Goal: Information Seeking & Learning: Check status

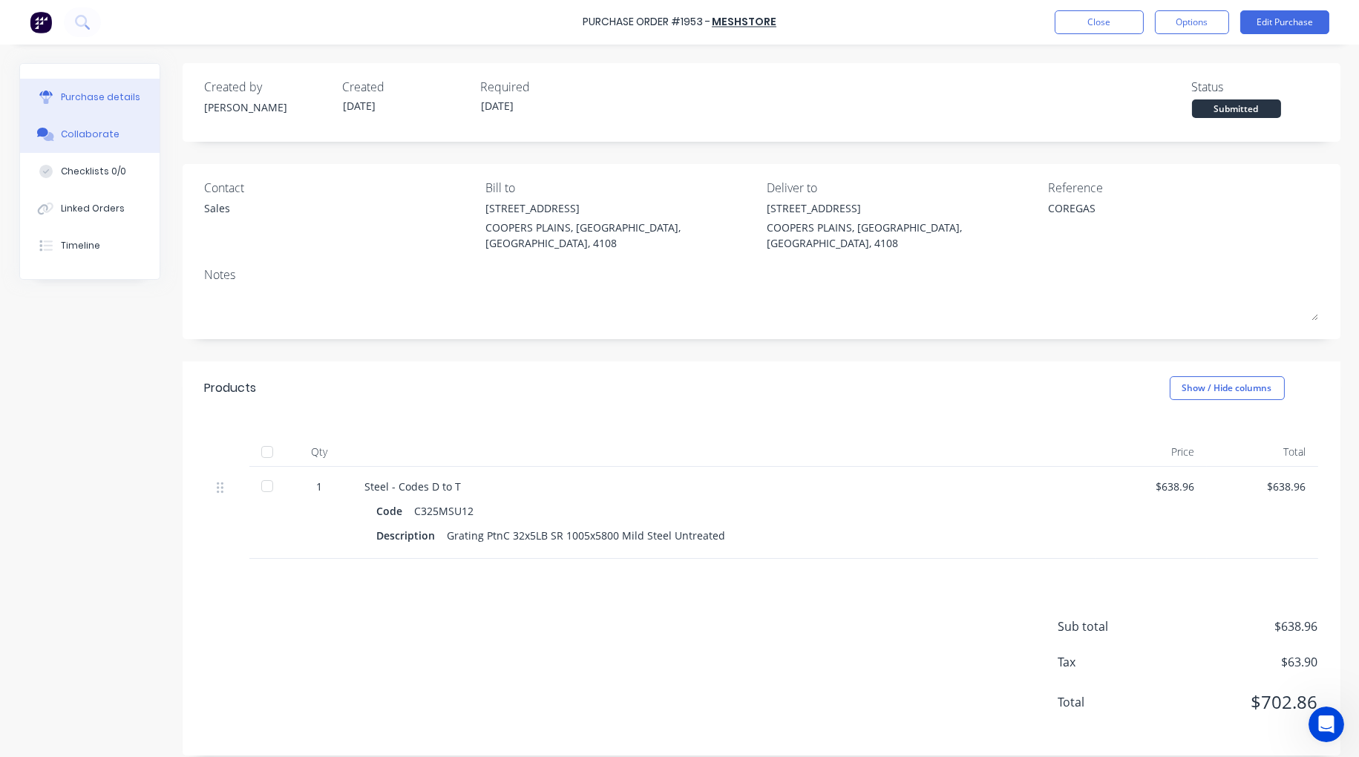
scroll to position [1, 0]
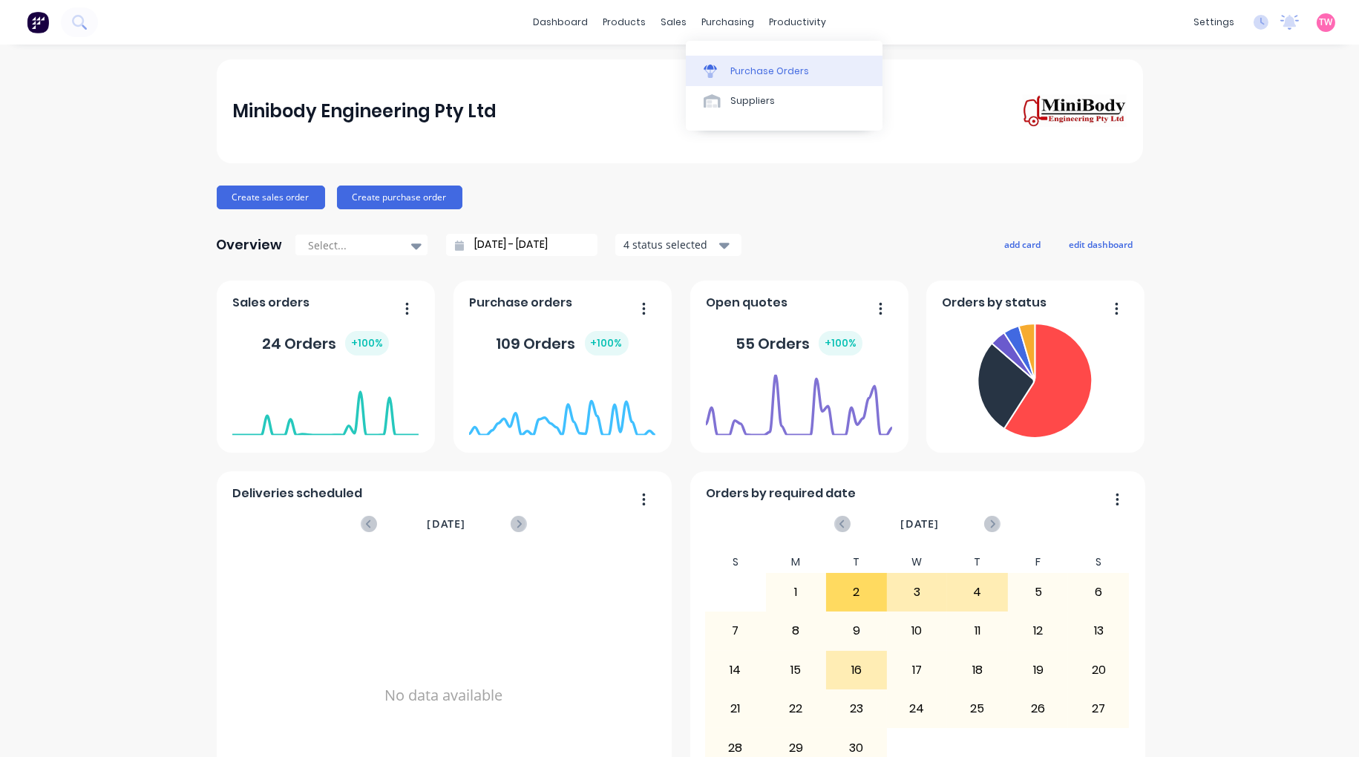
click at [754, 70] on div "Purchase Orders" at bounding box center [770, 71] width 79 height 13
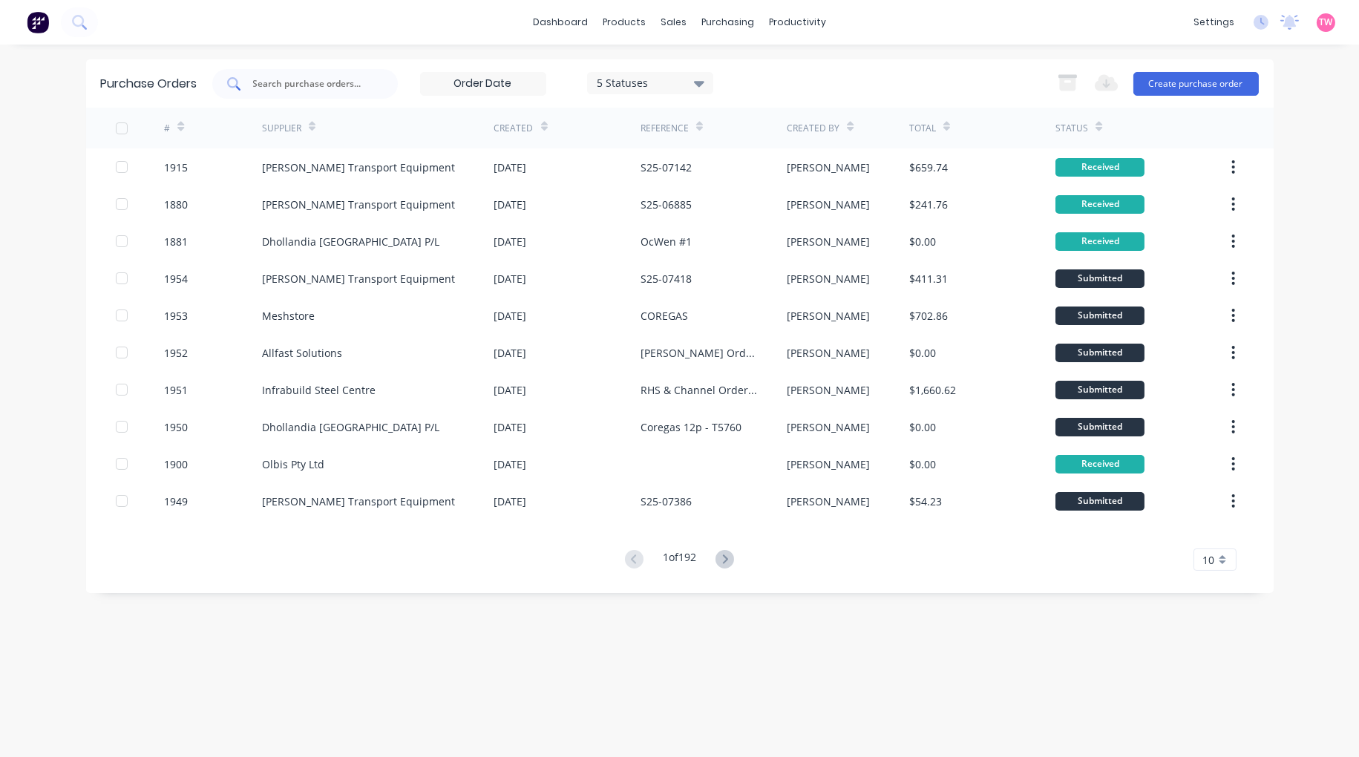
click at [303, 79] on input "text" at bounding box center [313, 83] width 123 height 15
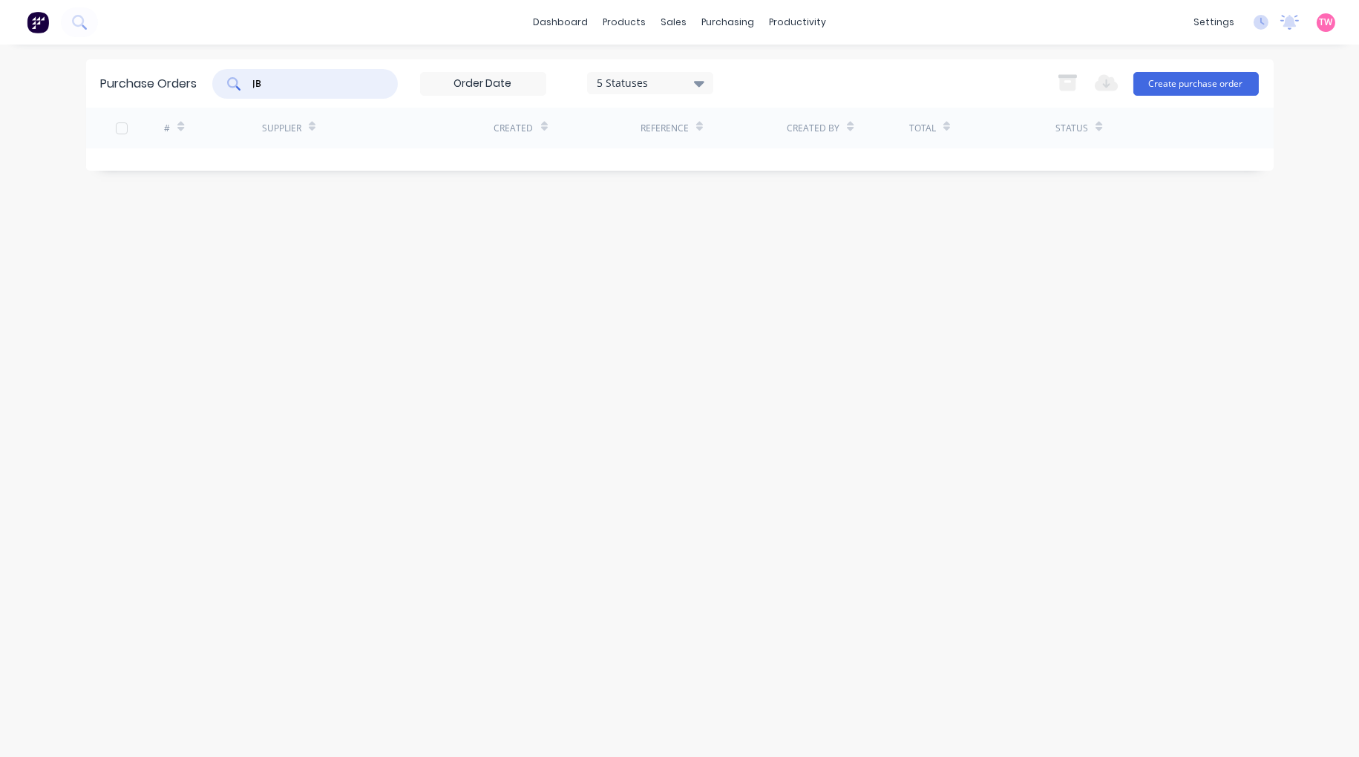
type input "J"
type input "B93959"
click at [716, 65] on div "Sales Orders" at bounding box center [729, 71] width 61 height 13
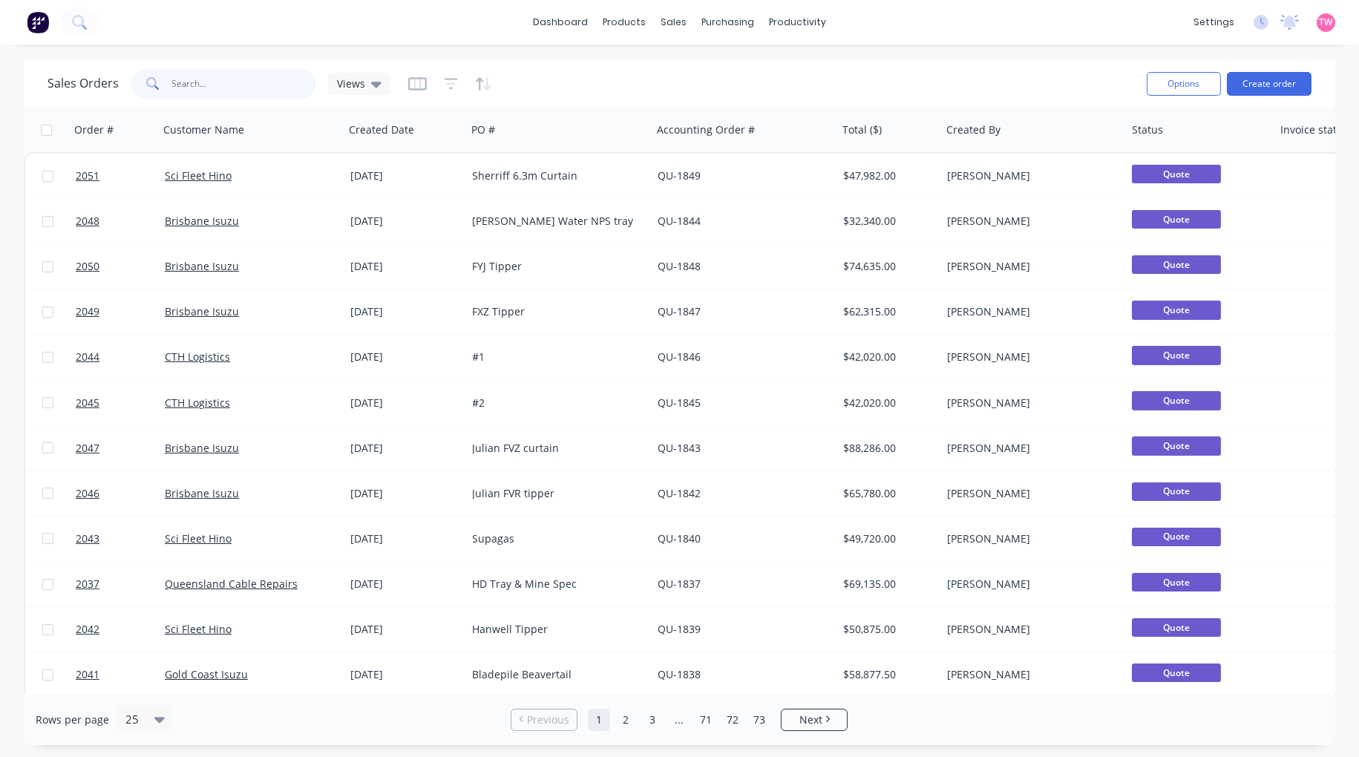
click at [172, 86] on input "text" at bounding box center [244, 84] width 145 height 30
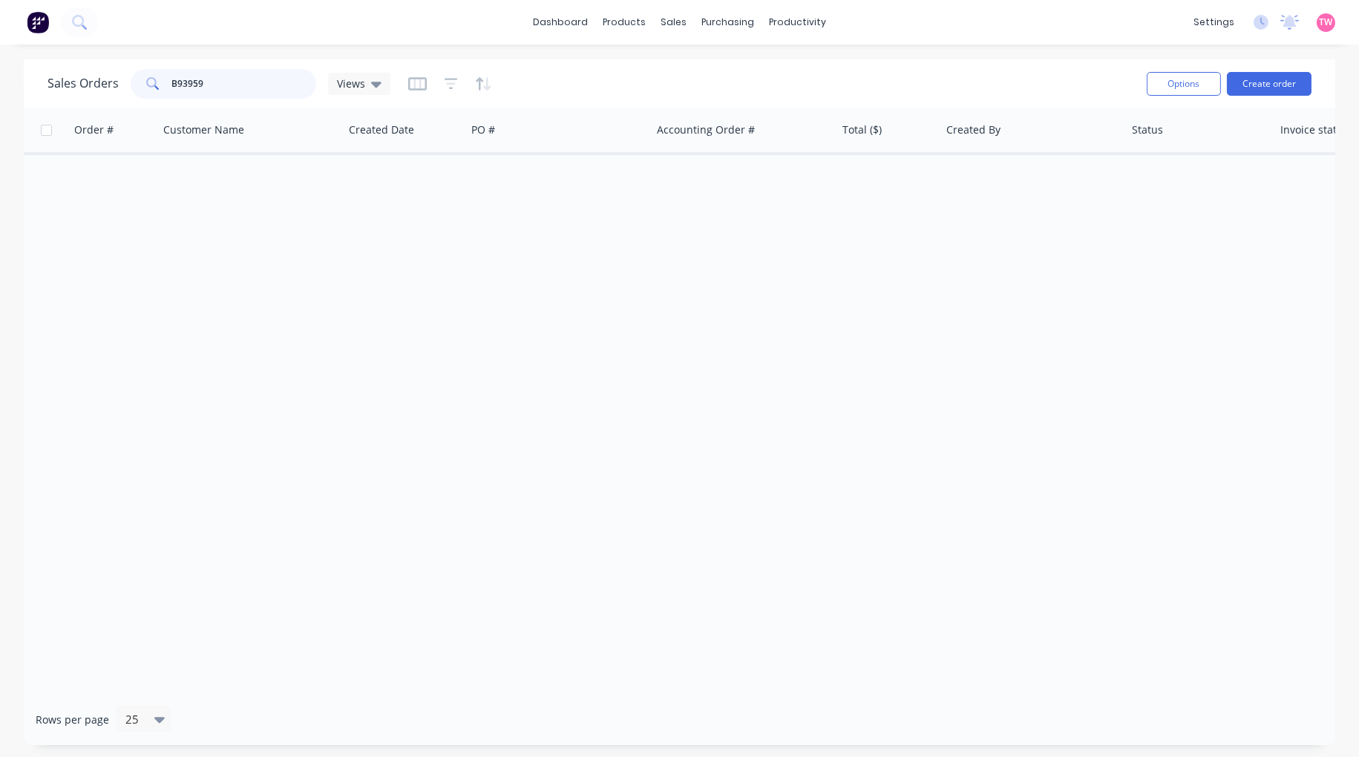
click at [172, 82] on input "B93959" at bounding box center [244, 84] width 145 height 30
click at [232, 79] on input "JB93959" at bounding box center [244, 84] width 145 height 30
drag, startPoint x: 160, startPoint y: 82, endPoint x: 90, endPoint y: 82, distance: 70.5
click at [106, 82] on div "Sales Orders JB93959 Views" at bounding box center [219, 84] width 343 height 30
type input "j"
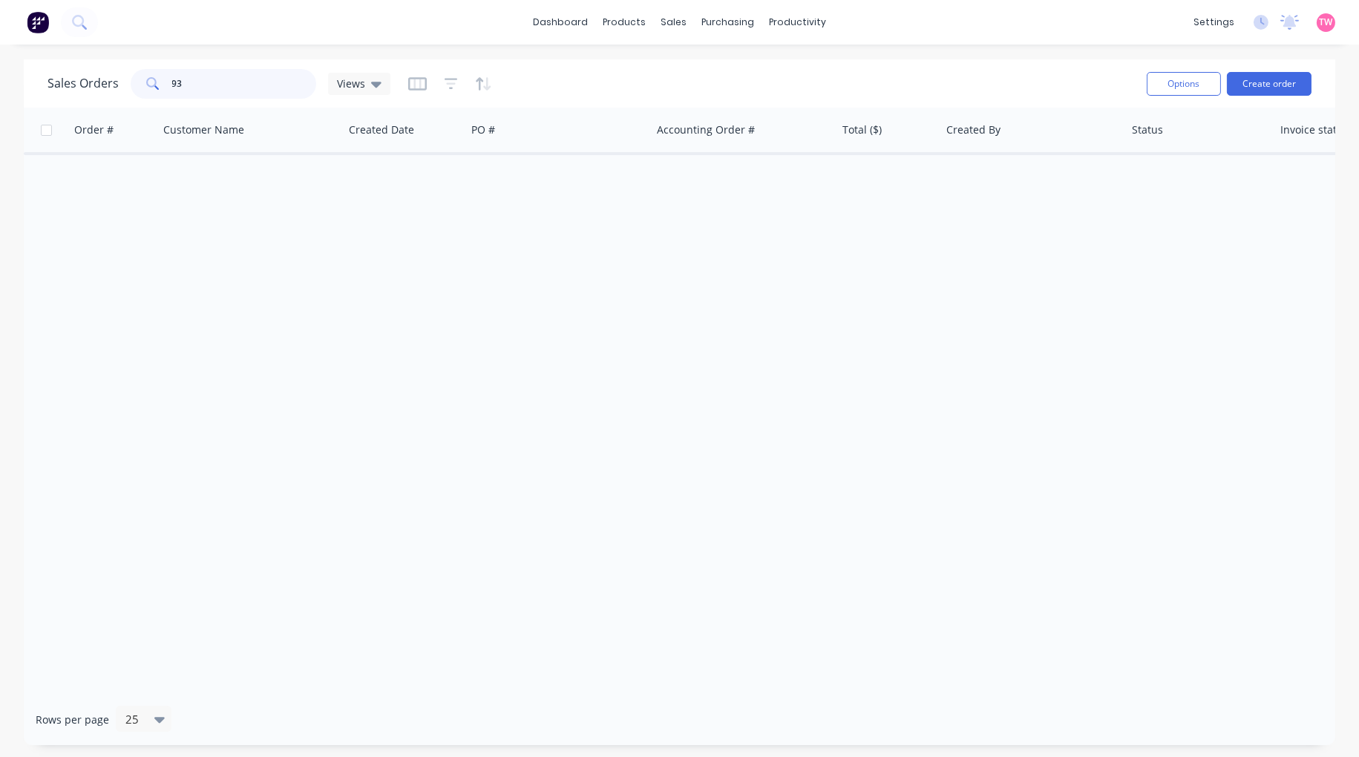
type input "9"
click at [172, 80] on input "93959" at bounding box center [244, 84] width 145 height 30
type input "JB93959"
drag, startPoint x: 242, startPoint y: 79, endPoint x: 28, endPoint y: 100, distance: 214.8
click at [42, 101] on div "Sales Orders JB93959 Views Options Create order" at bounding box center [680, 83] width 1312 height 48
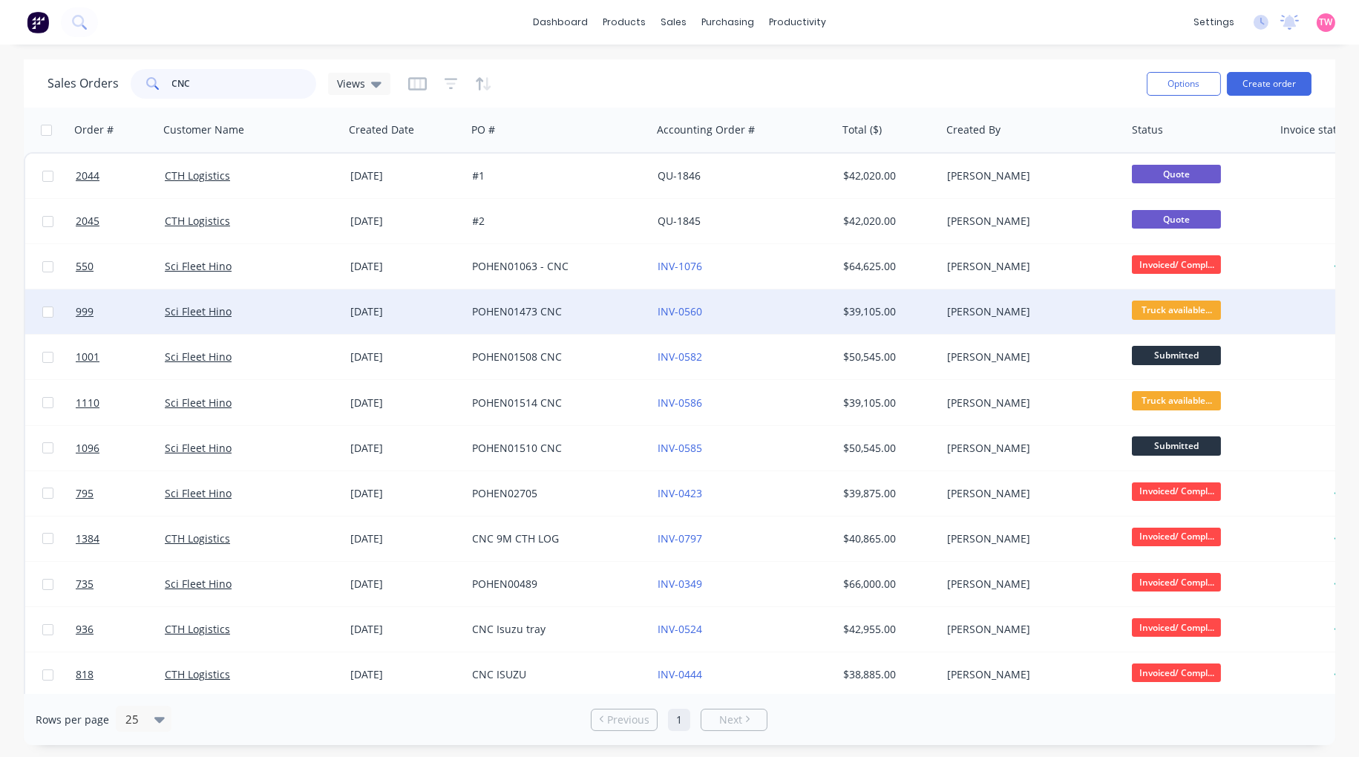
type input "CNC"
click at [275, 317] on div "Sci Fleet Hino" at bounding box center [247, 311] width 165 height 15
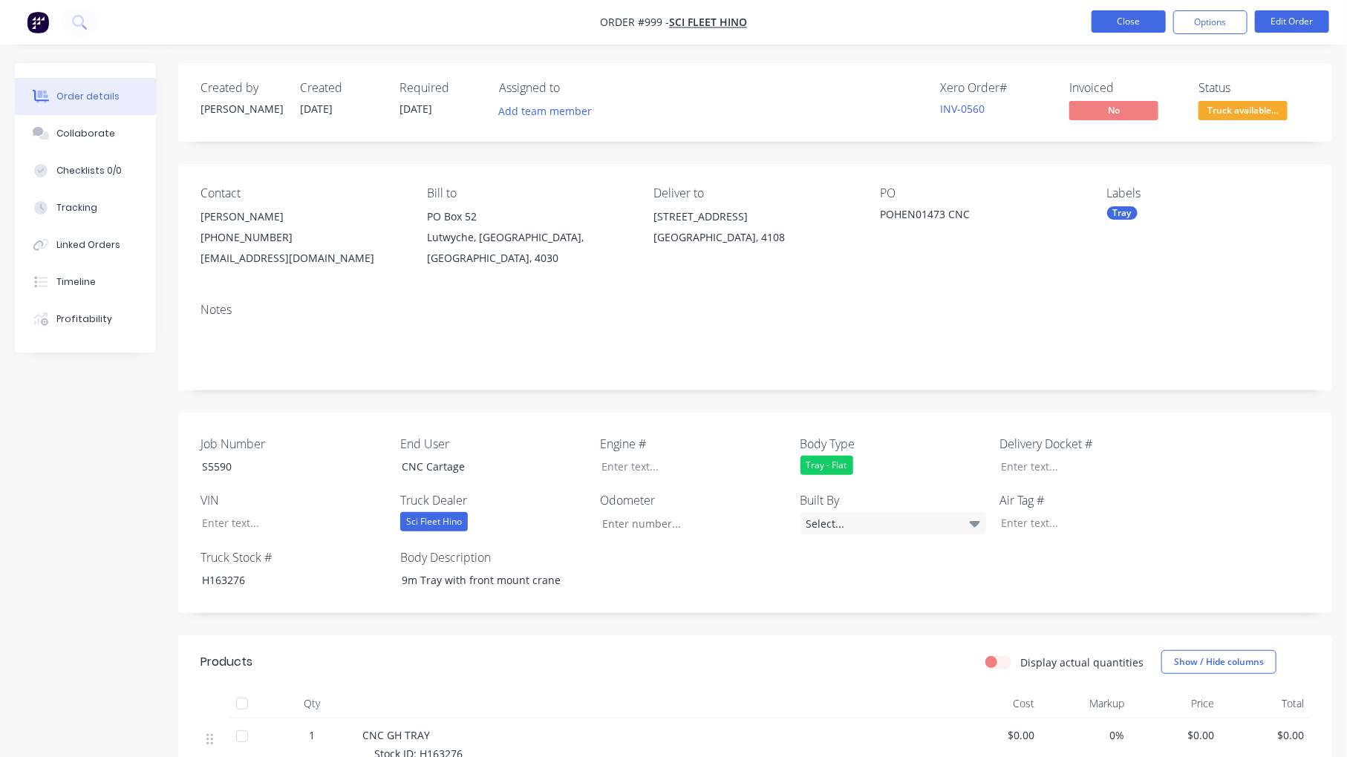
click at [1134, 27] on button "Close" at bounding box center [1128, 21] width 74 height 22
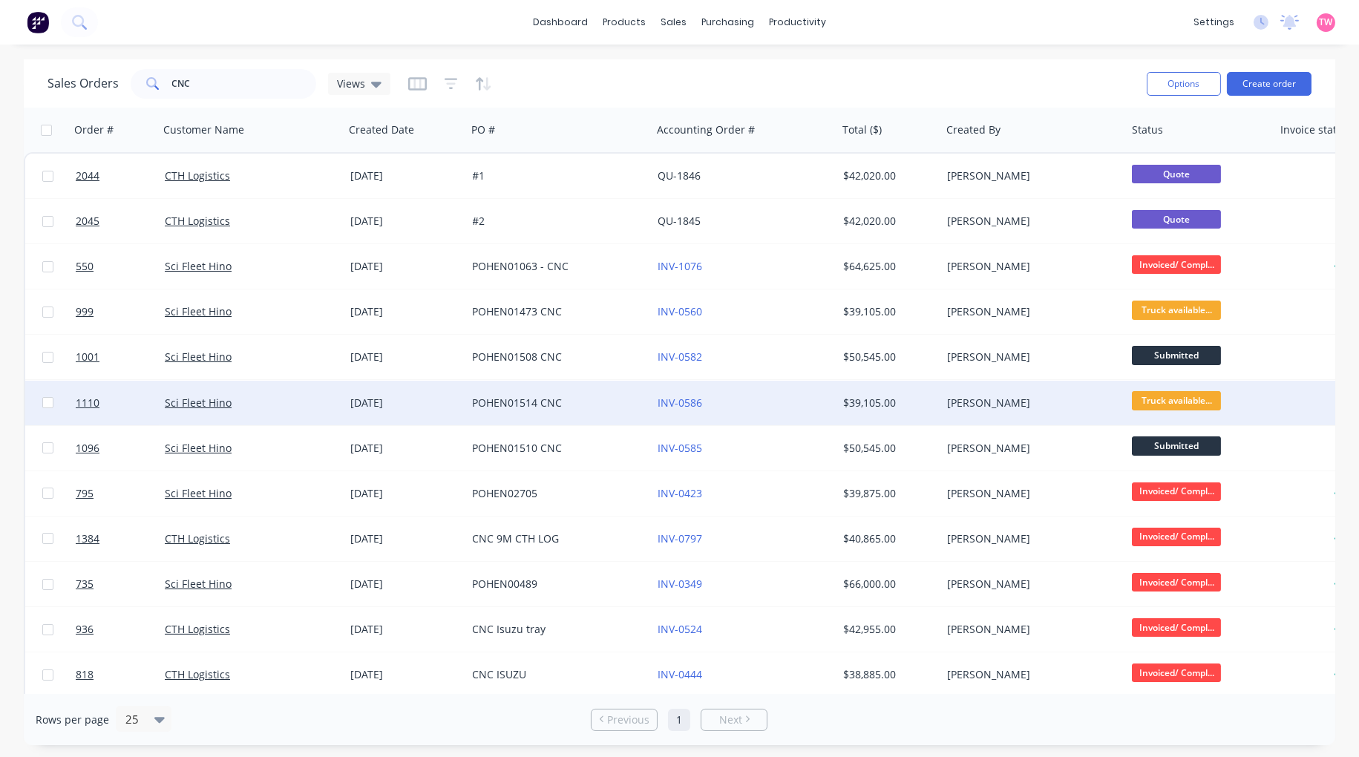
click at [275, 408] on div "Sci Fleet Hino" at bounding box center [247, 403] width 165 height 15
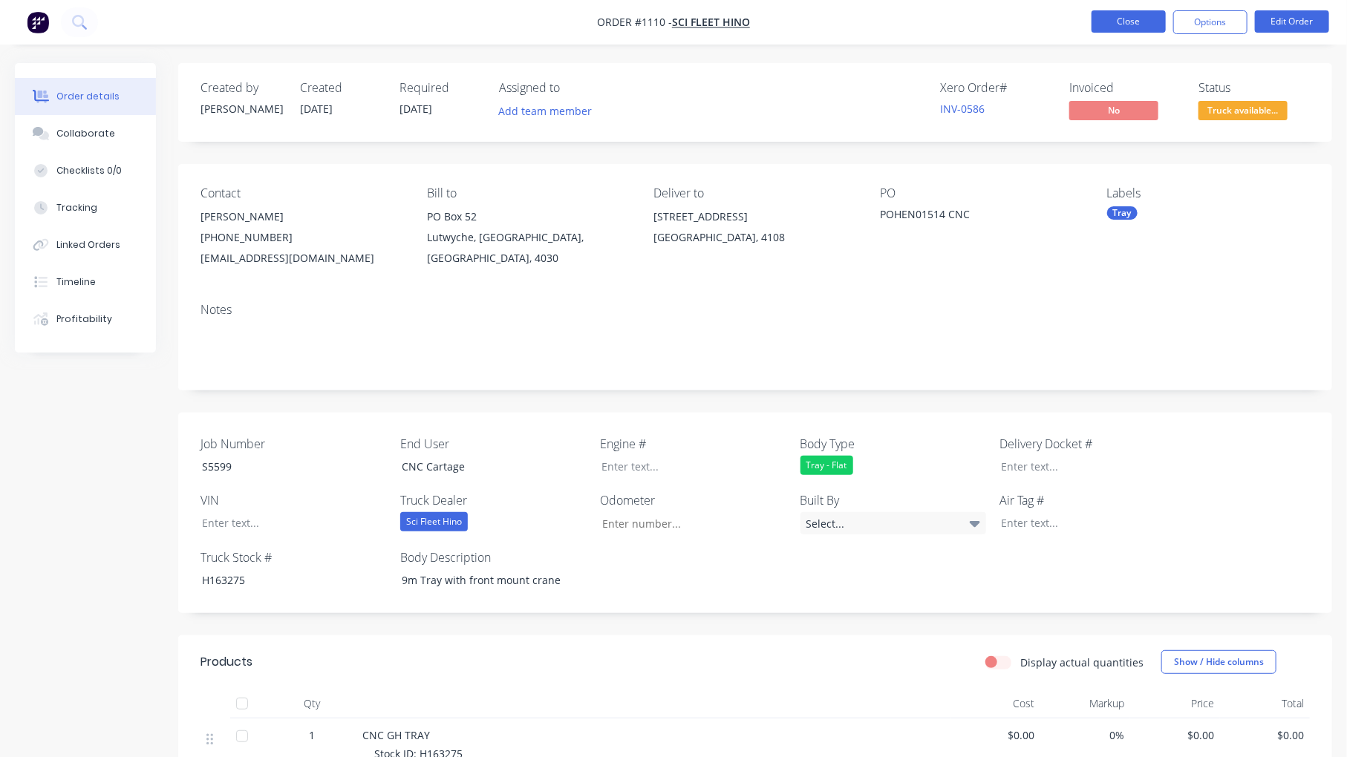
click at [1117, 24] on button "Close" at bounding box center [1128, 21] width 74 height 22
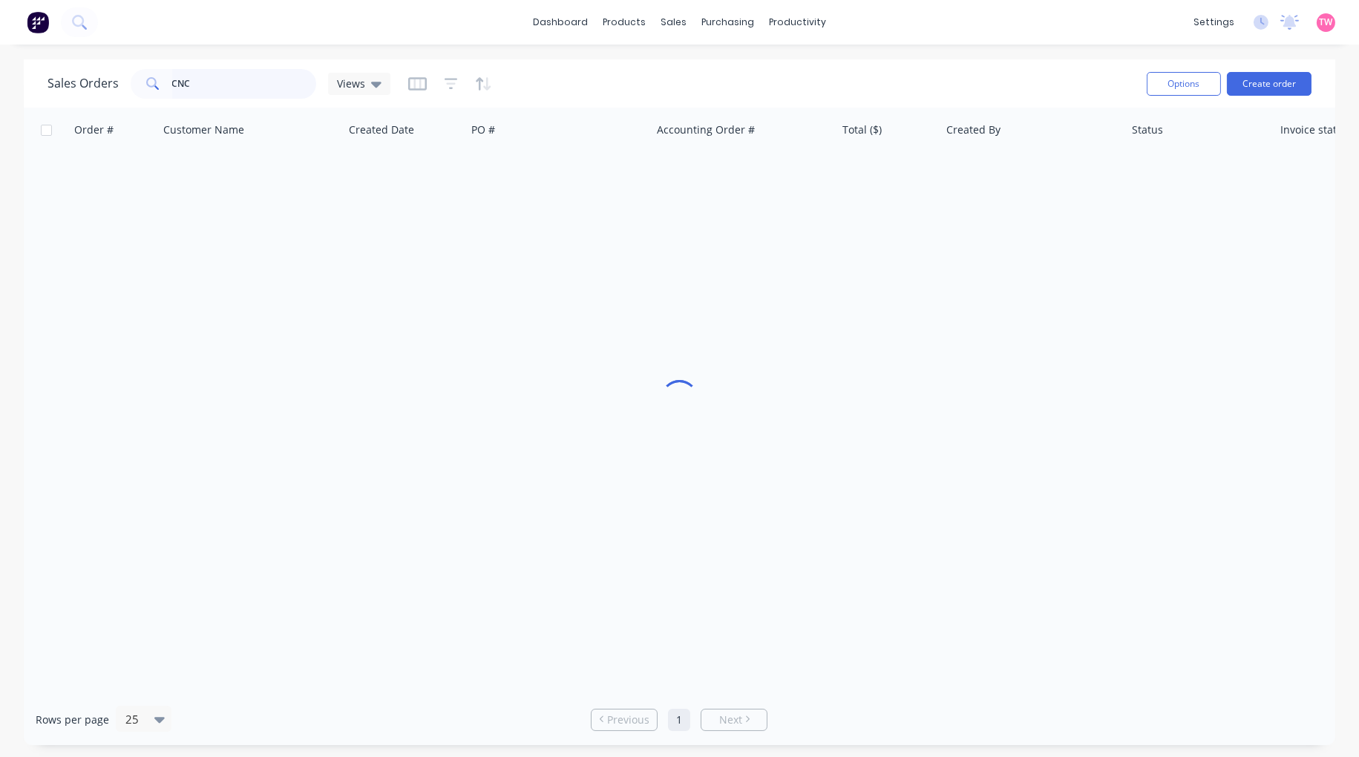
drag, startPoint x: 225, startPoint y: 79, endPoint x: 111, endPoint y: 71, distance: 113.9
click at [125, 75] on div "Sales Orders CNC Views" at bounding box center [219, 84] width 343 height 30
drag, startPoint x: 213, startPoint y: 82, endPoint x: 157, endPoint y: 82, distance: 55.7
click at [157, 82] on div "b93959" at bounding box center [224, 84] width 186 height 30
click at [707, 61] on link "Sales Orders" at bounding box center [752, 71] width 197 height 30
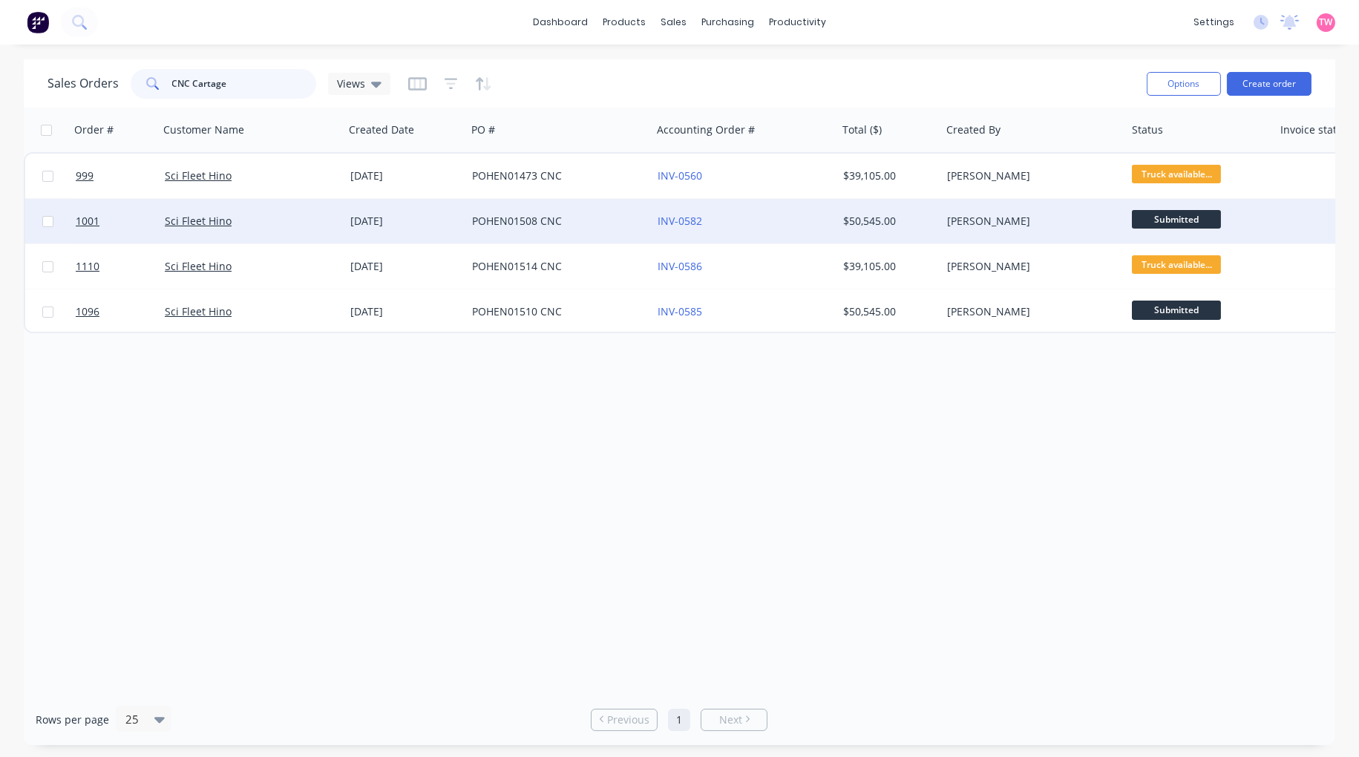
type input "CNC Cartage"
click at [278, 218] on div "Sci Fleet Hino" at bounding box center [247, 221] width 165 height 15
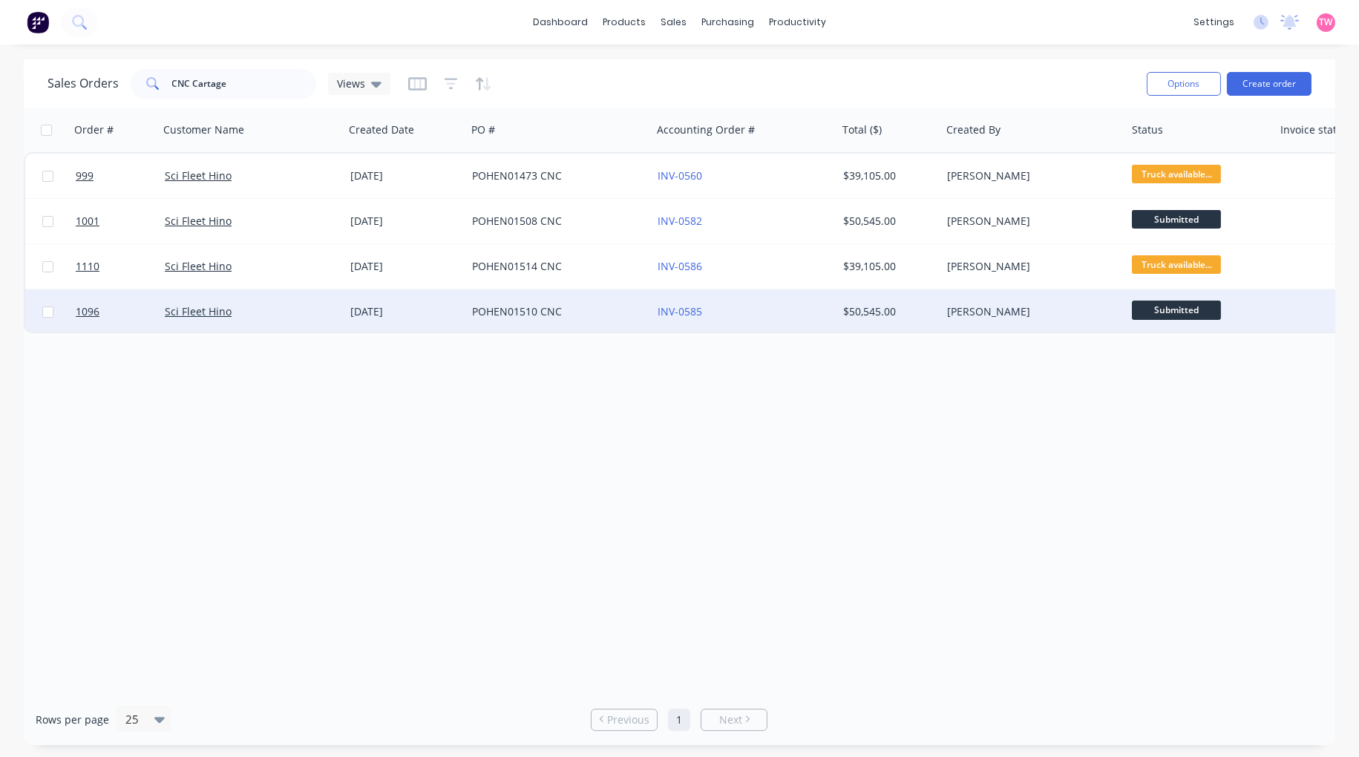
click at [272, 316] on div "Sci Fleet Hino" at bounding box center [247, 311] width 165 height 15
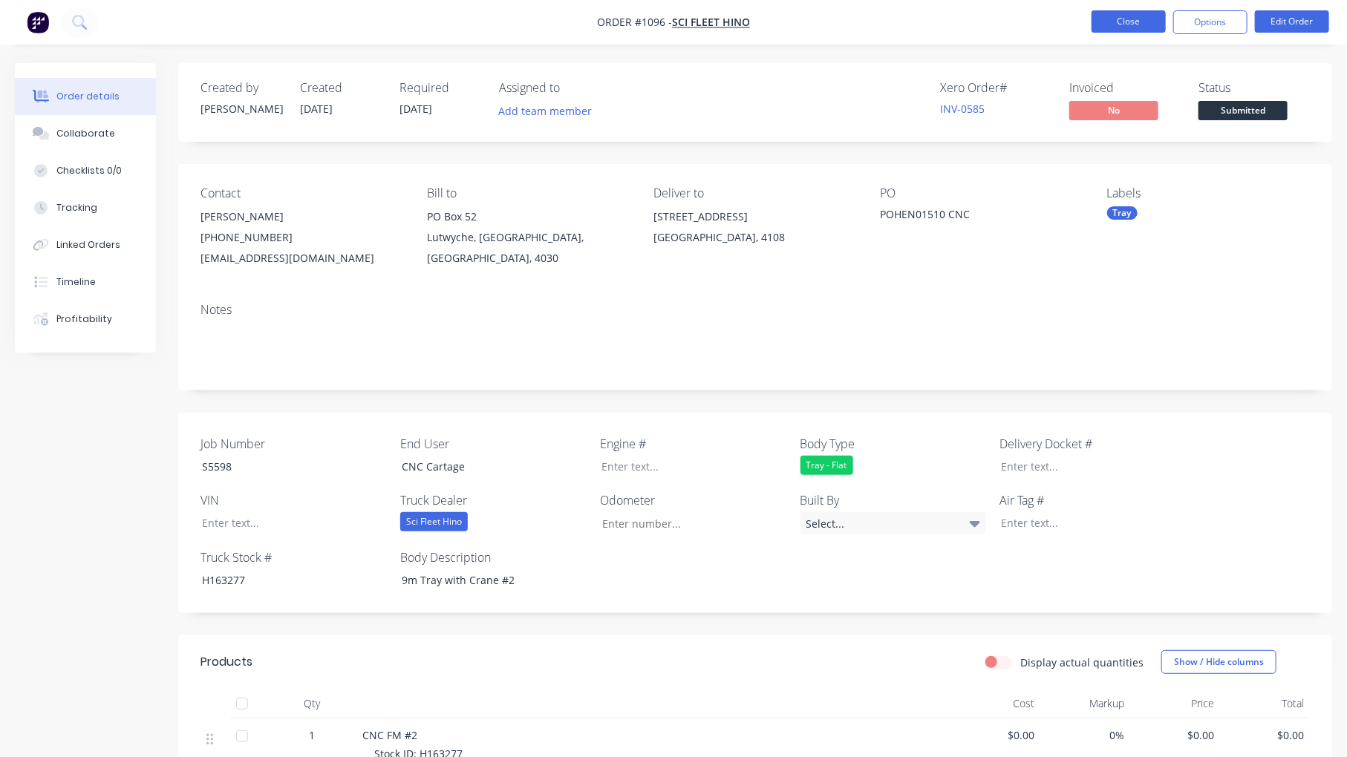
click at [1130, 16] on button "Close" at bounding box center [1128, 21] width 74 height 22
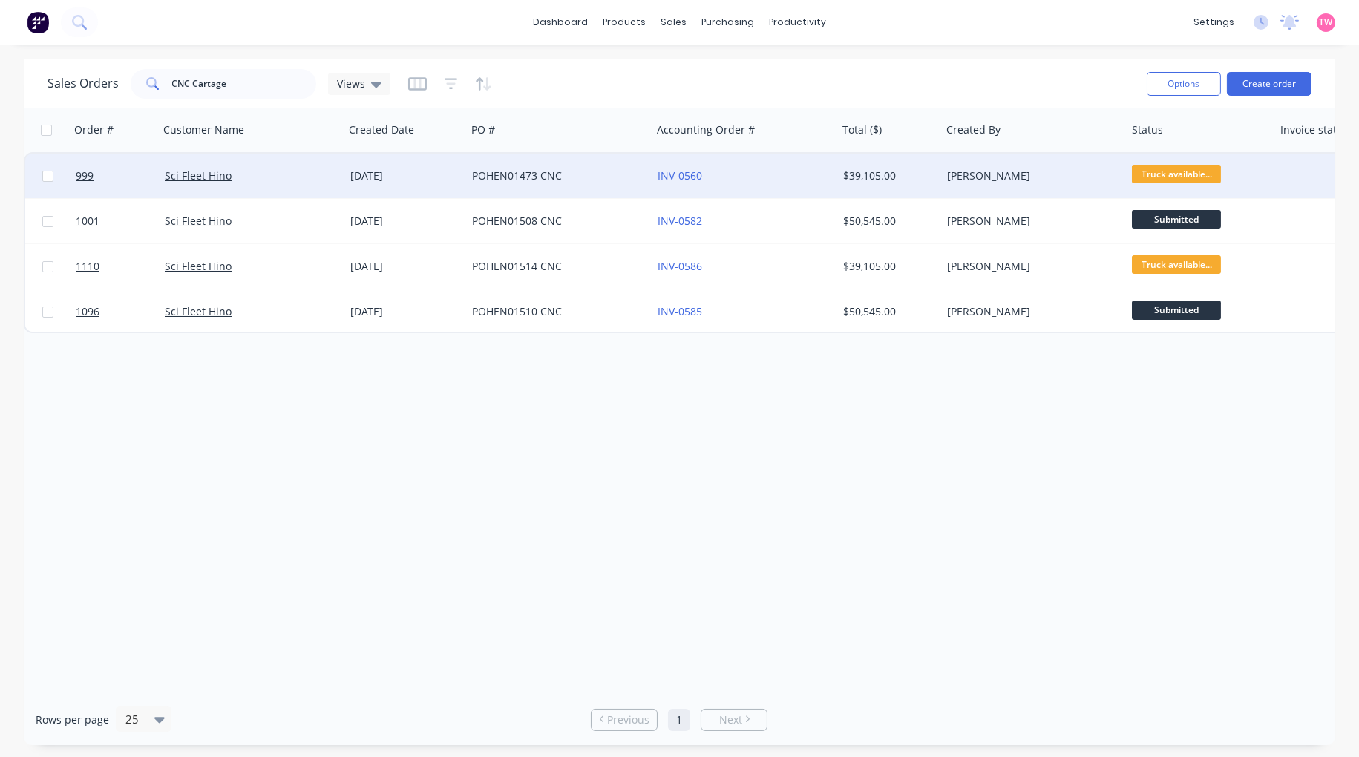
click at [265, 173] on div "Sci Fleet Hino" at bounding box center [247, 176] width 165 height 15
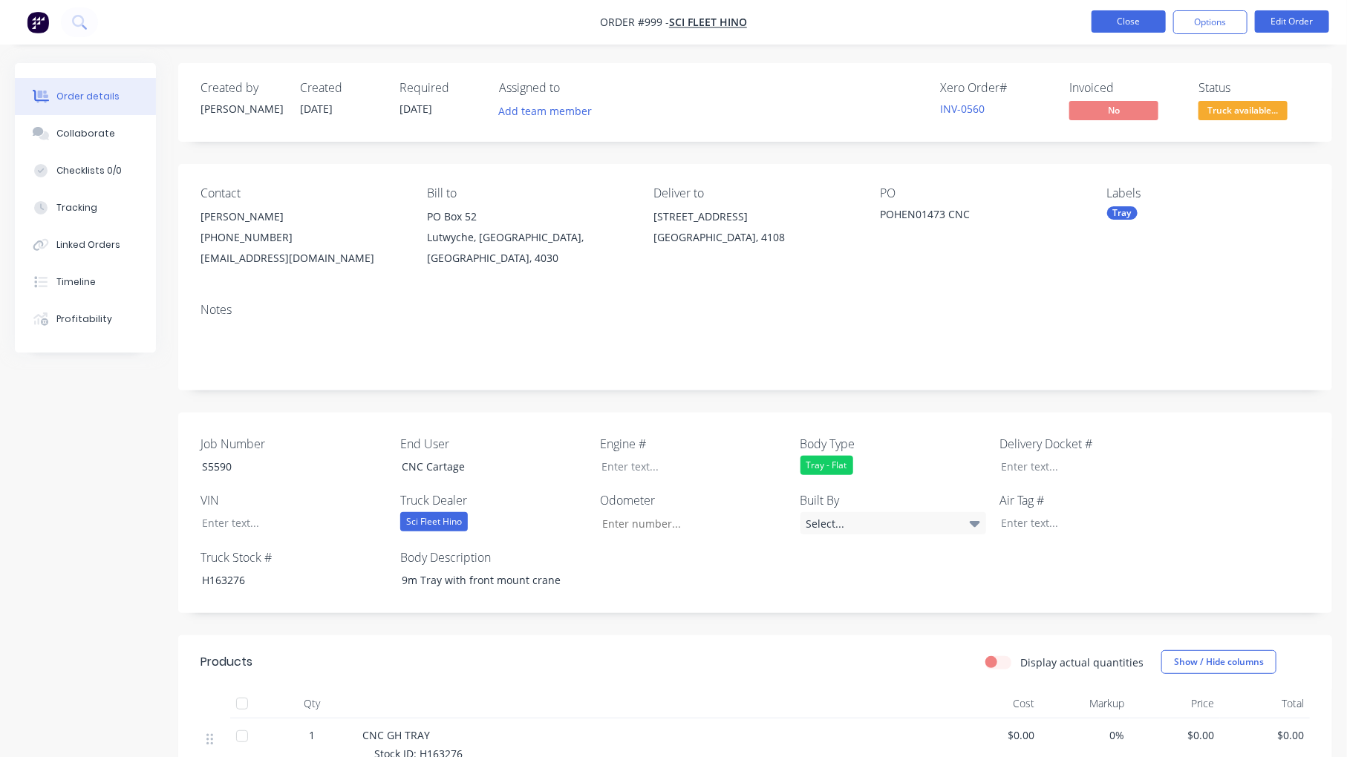
click at [1132, 15] on button "Close" at bounding box center [1128, 21] width 74 height 22
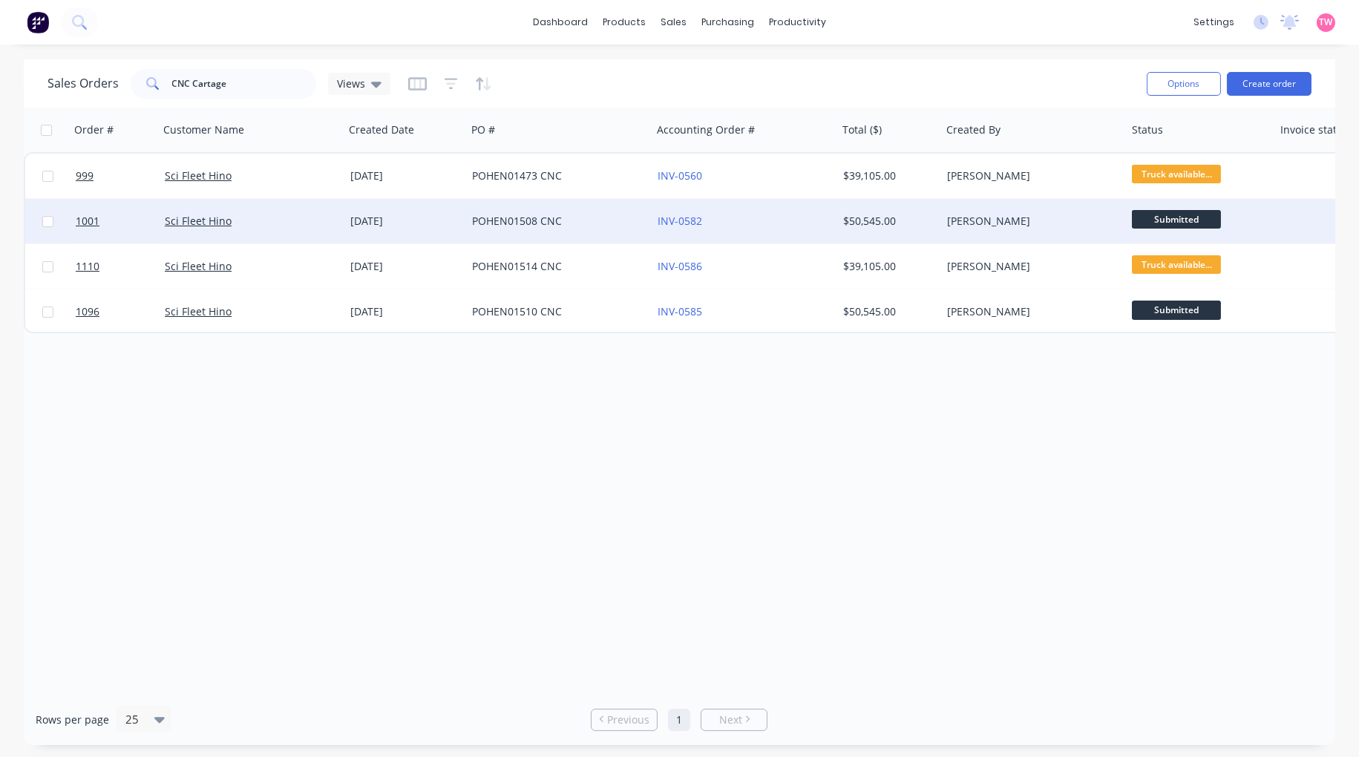
click at [291, 221] on div "Sci Fleet Hino" at bounding box center [247, 221] width 165 height 15
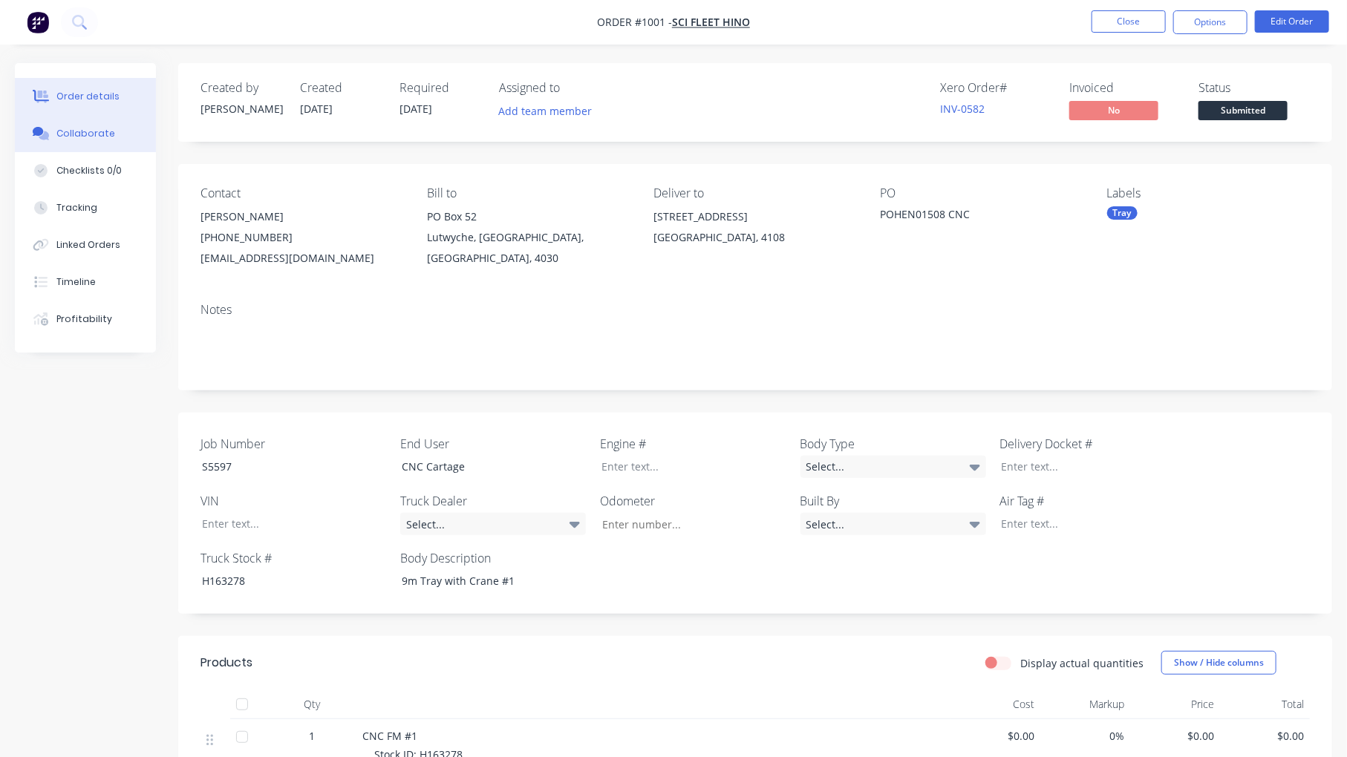
click at [99, 139] on div "Collaborate" at bounding box center [85, 133] width 59 height 13
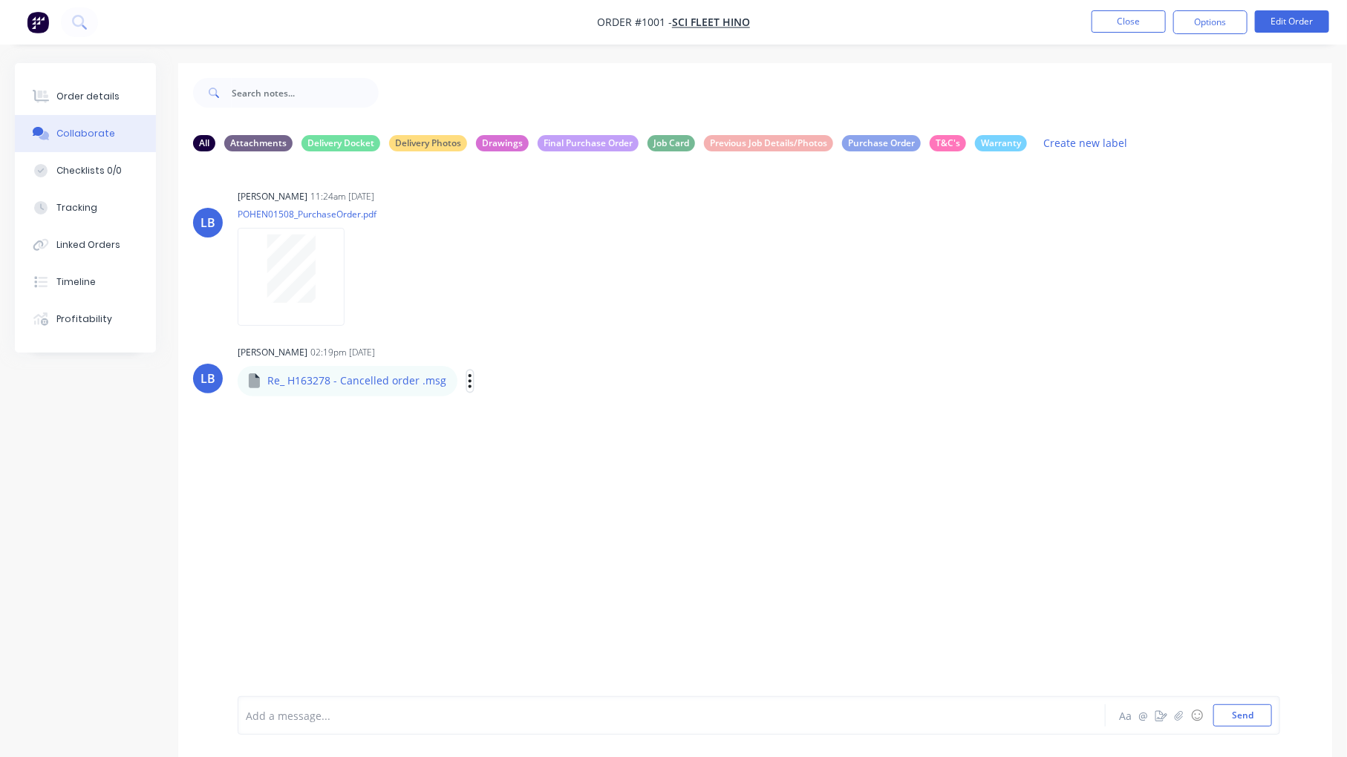
click at [468, 376] on icon "button" at bounding box center [470, 381] width 4 height 17
click at [541, 417] on button "Download" at bounding box center [567, 420] width 167 height 33
click at [79, 94] on div "Order details" at bounding box center [87, 96] width 63 height 13
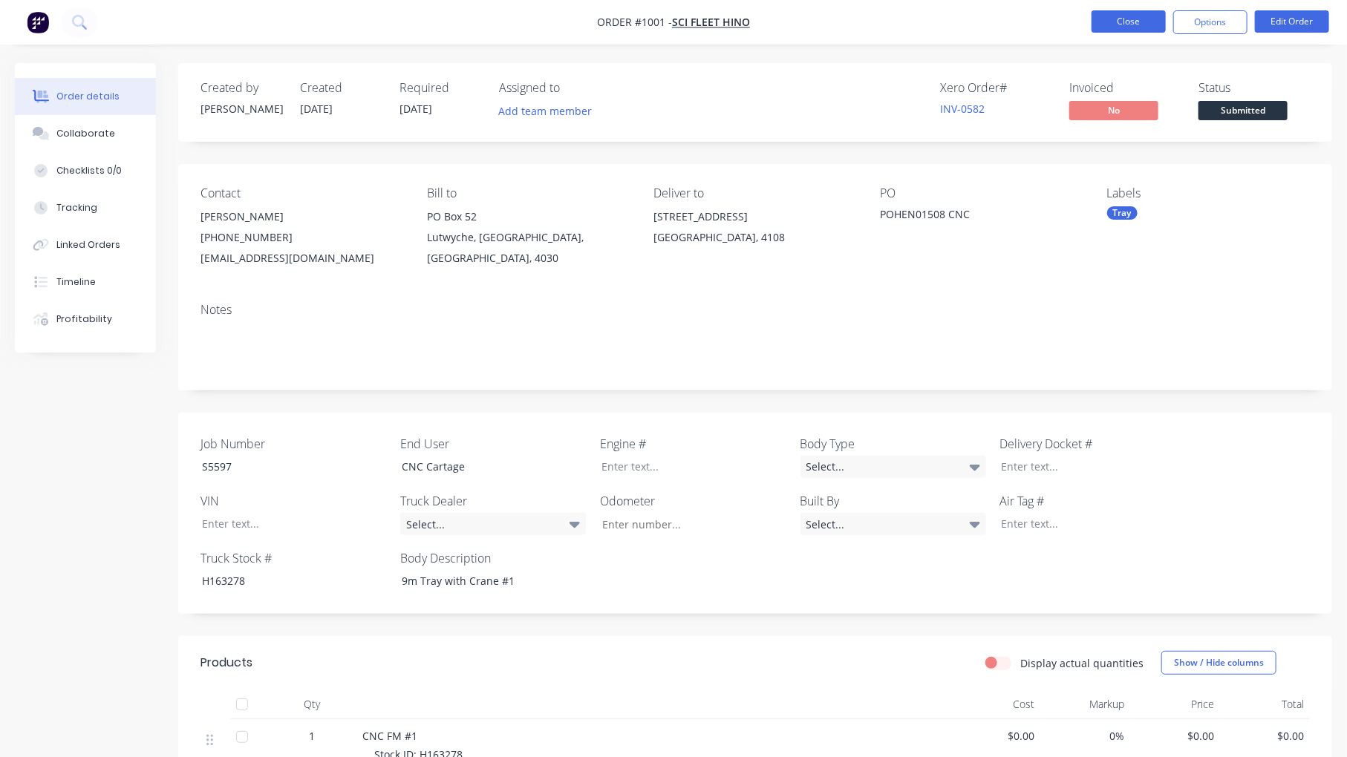
click at [1114, 20] on button "Close" at bounding box center [1128, 21] width 74 height 22
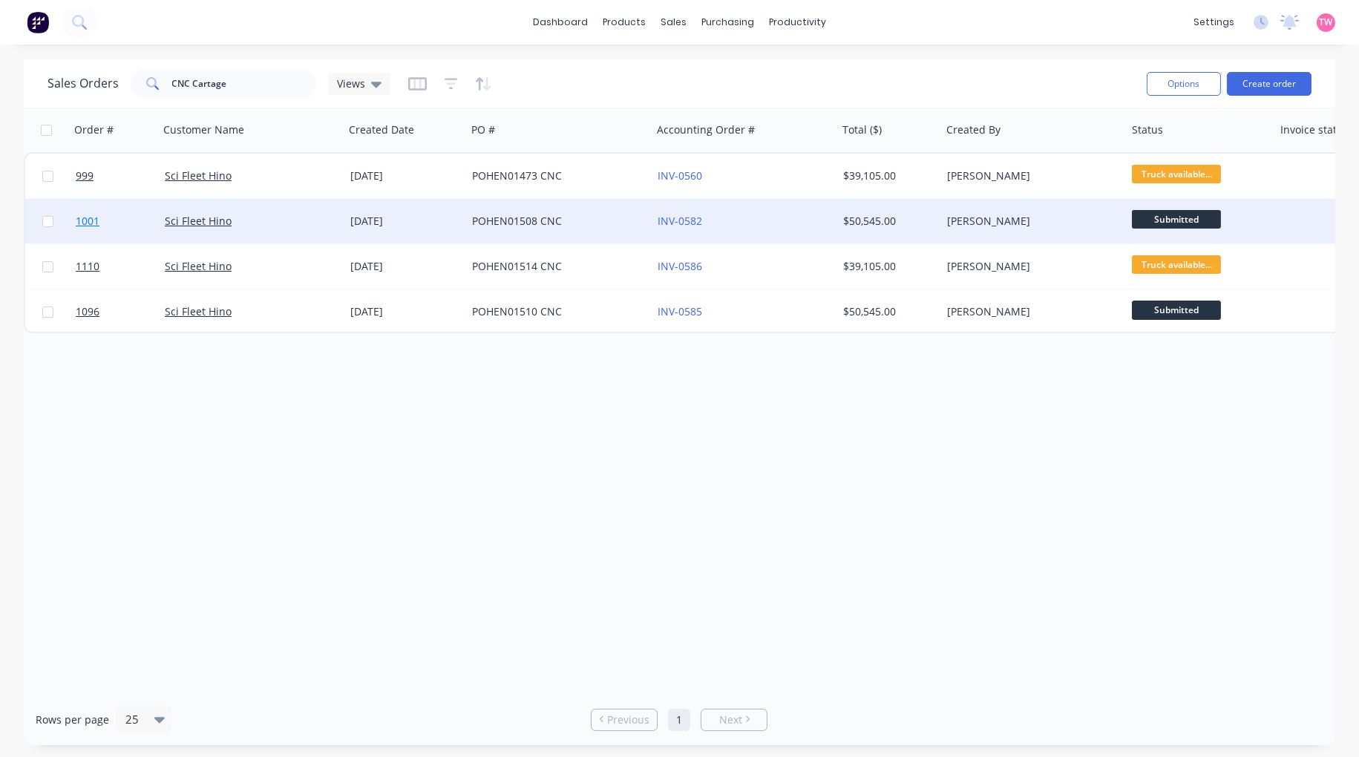
click at [128, 215] on link "1001" at bounding box center [120, 221] width 89 height 45
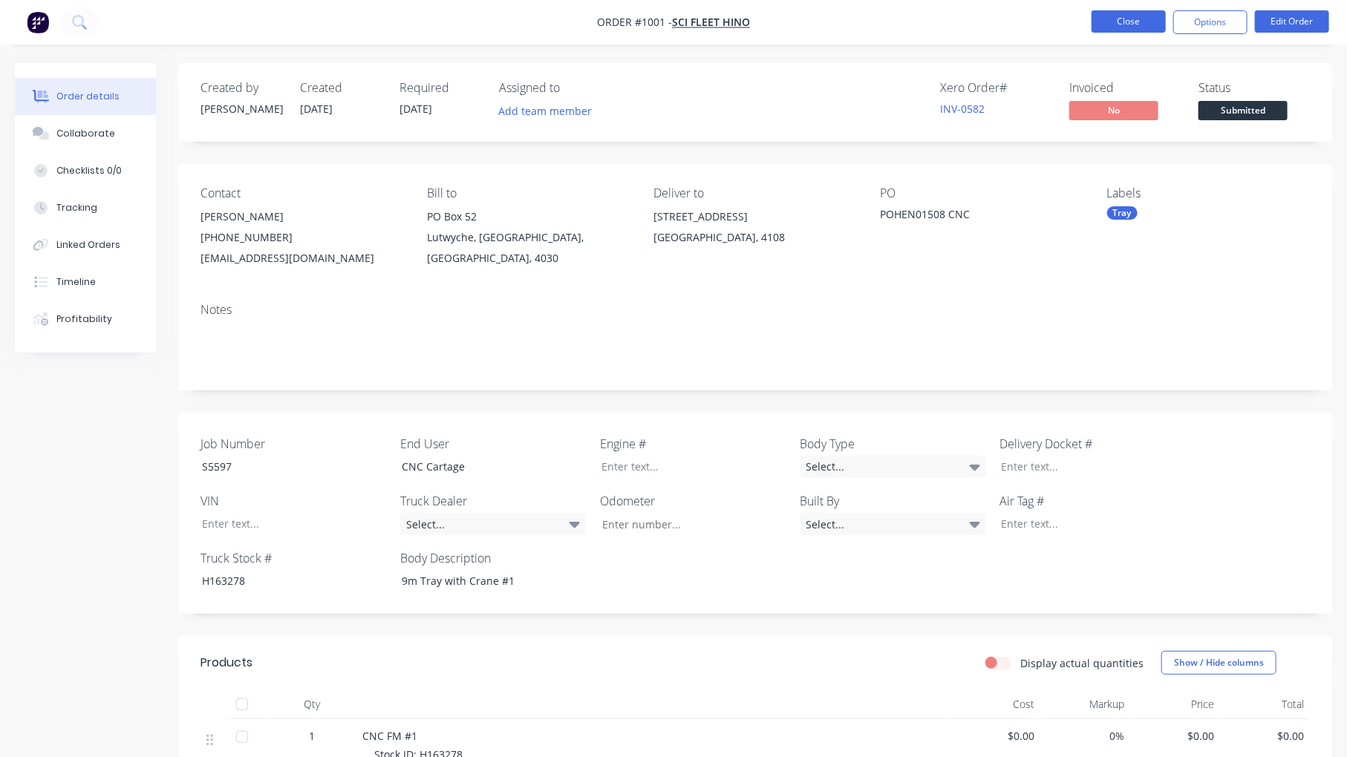
click at [1129, 24] on button "Close" at bounding box center [1128, 21] width 74 height 22
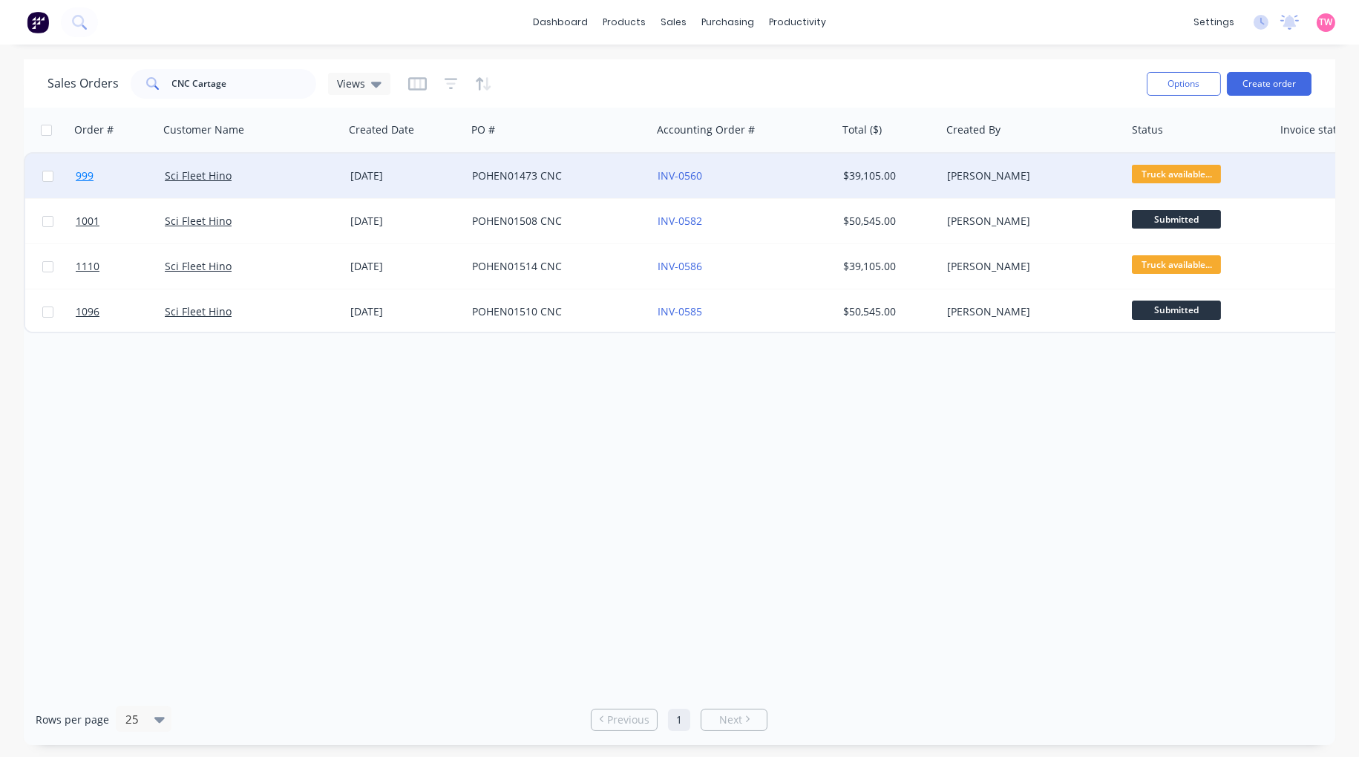
click at [125, 171] on link "999" at bounding box center [120, 176] width 89 height 45
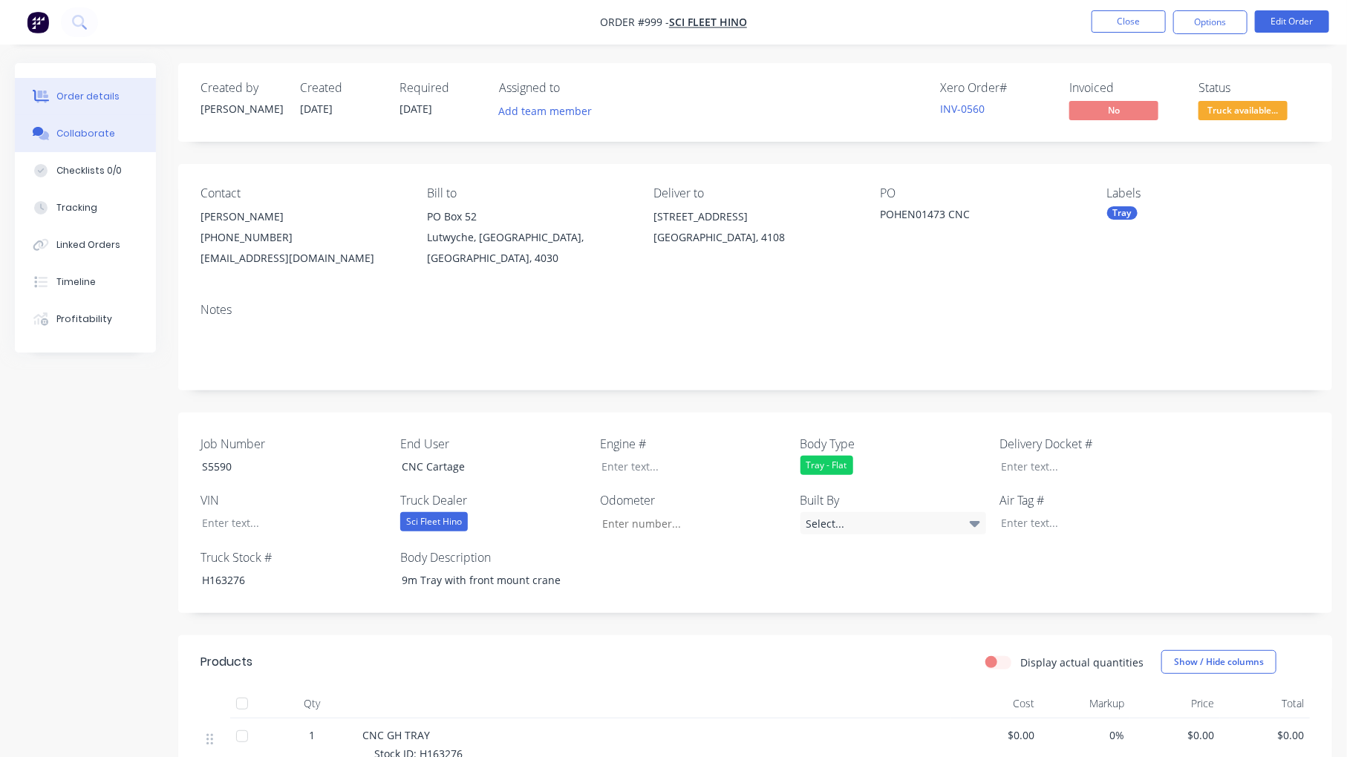
click at [89, 135] on div "Collaborate" at bounding box center [85, 133] width 59 height 13
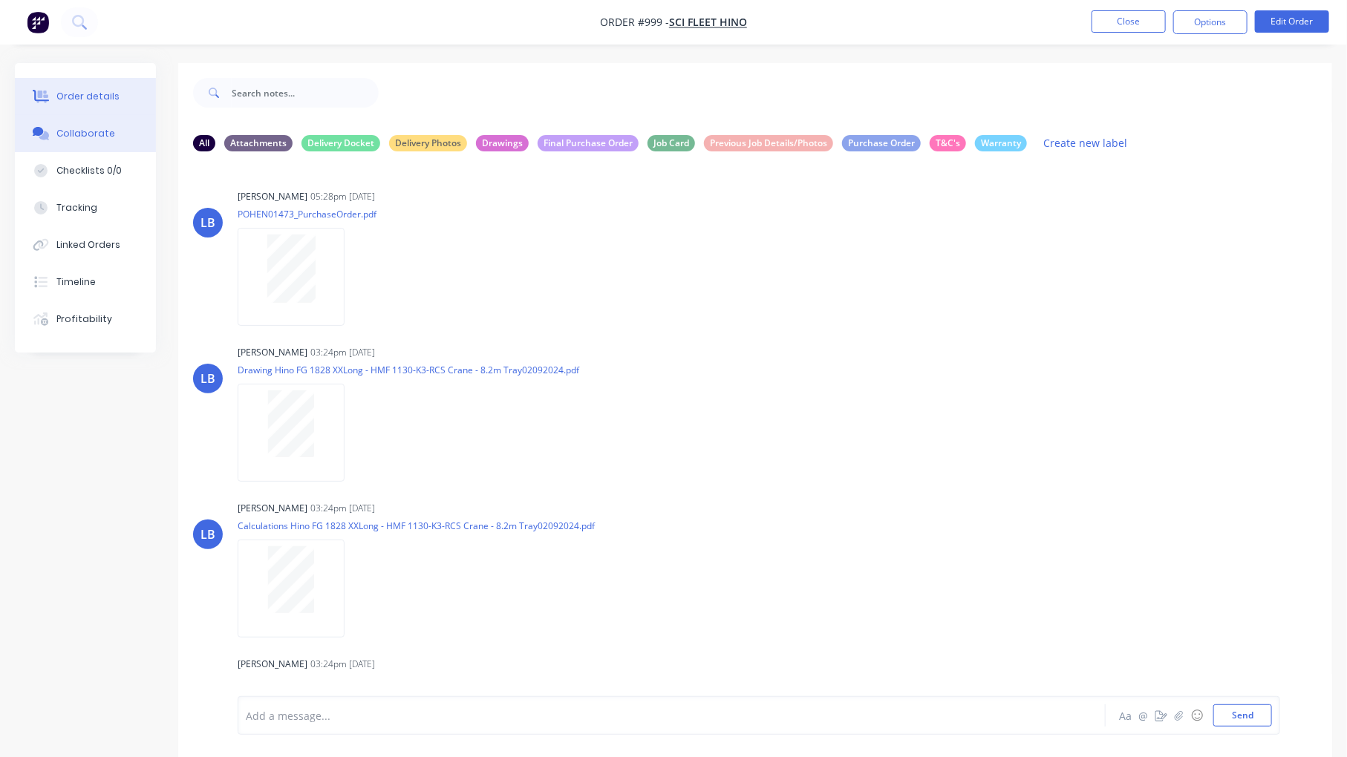
click at [76, 98] on div "Order details" at bounding box center [87, 96] width 63 height 13
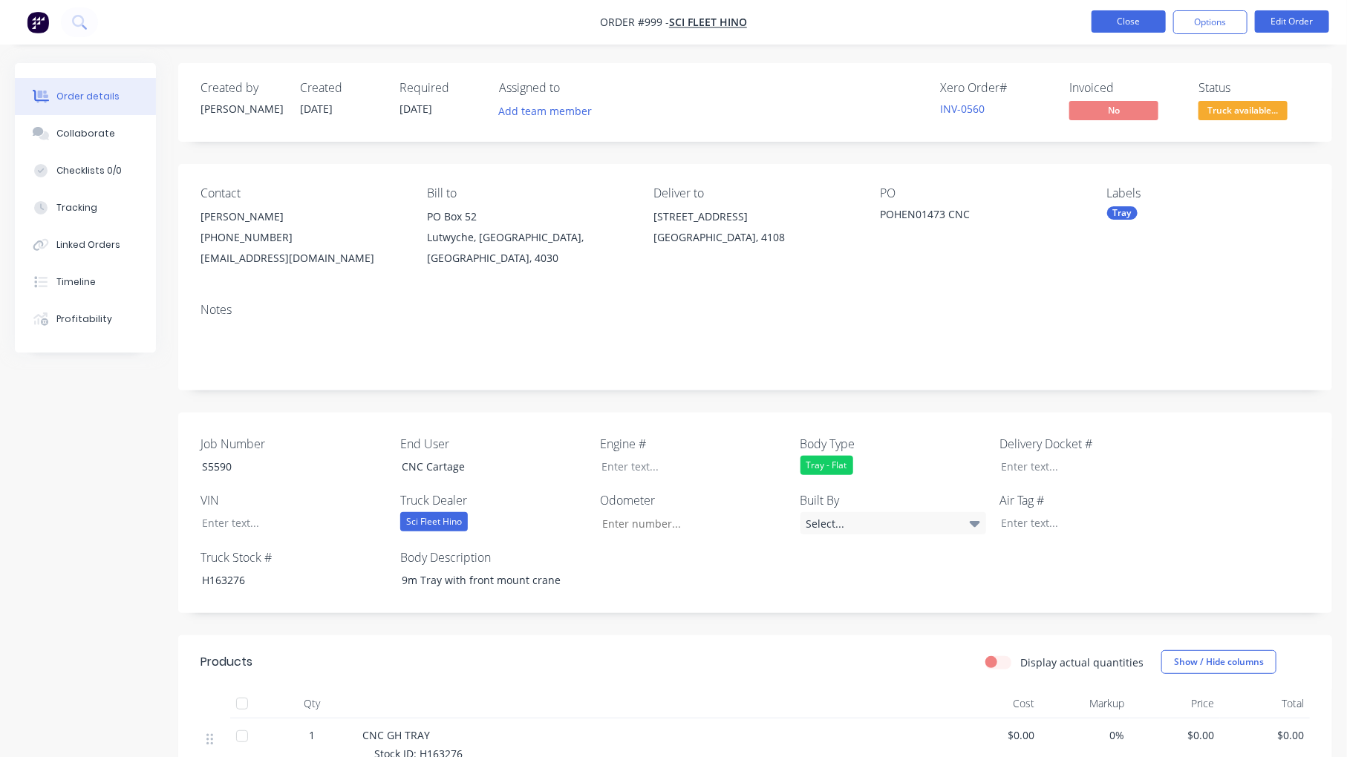
click at [1130, 19] on button "Close" at bounding box center [1128, 21] width 74 height 22
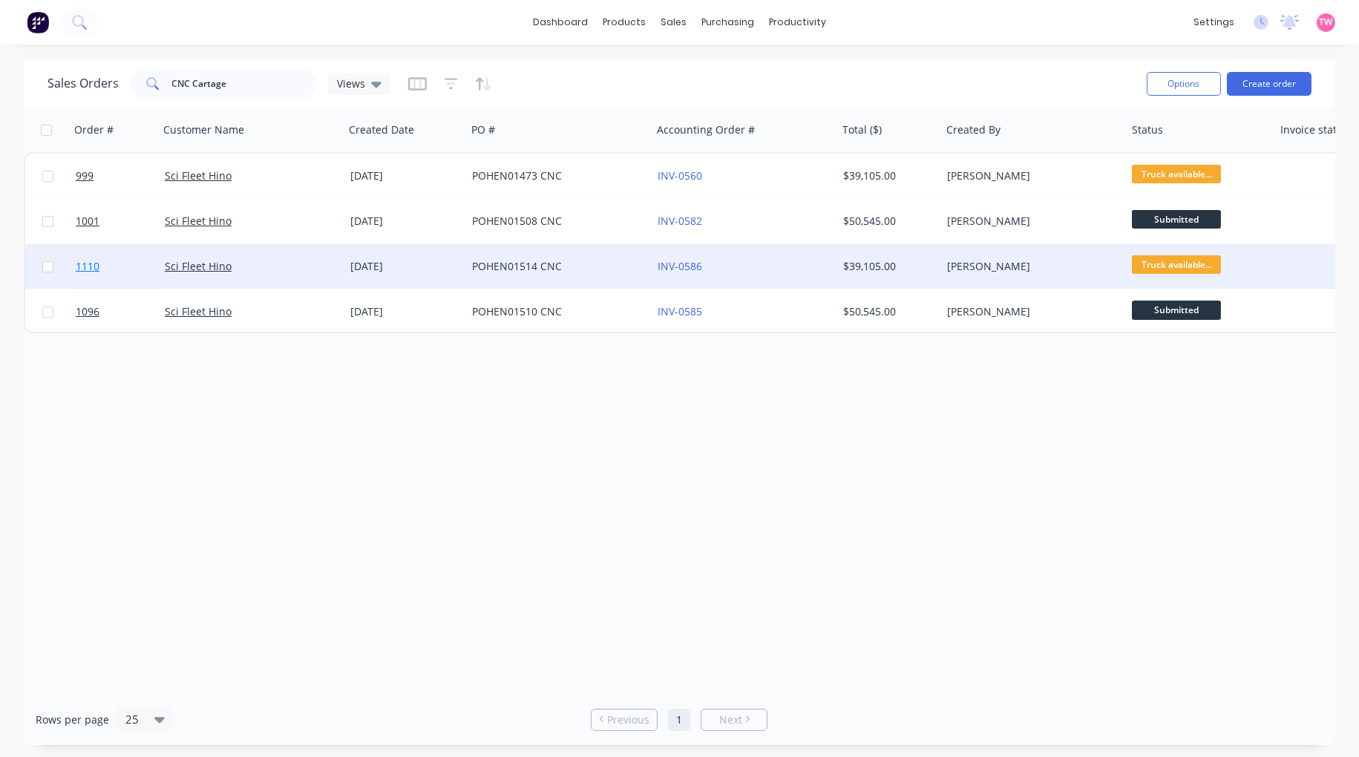
click at [142, 272] on link "1110" at bounding box center [120, 266] width 89 height 45
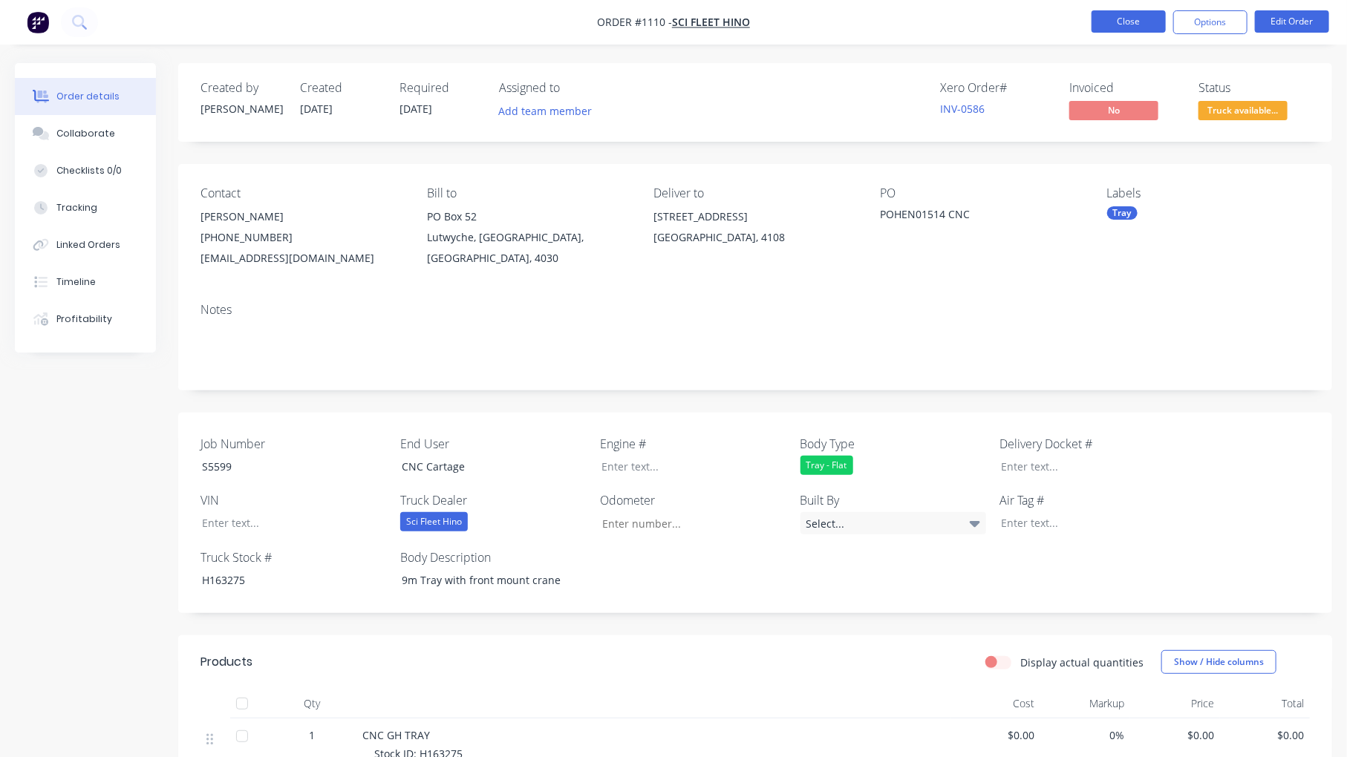
click at [1137, 20] on button "Close" at bounding box center [1128, 21] width 74 height 22
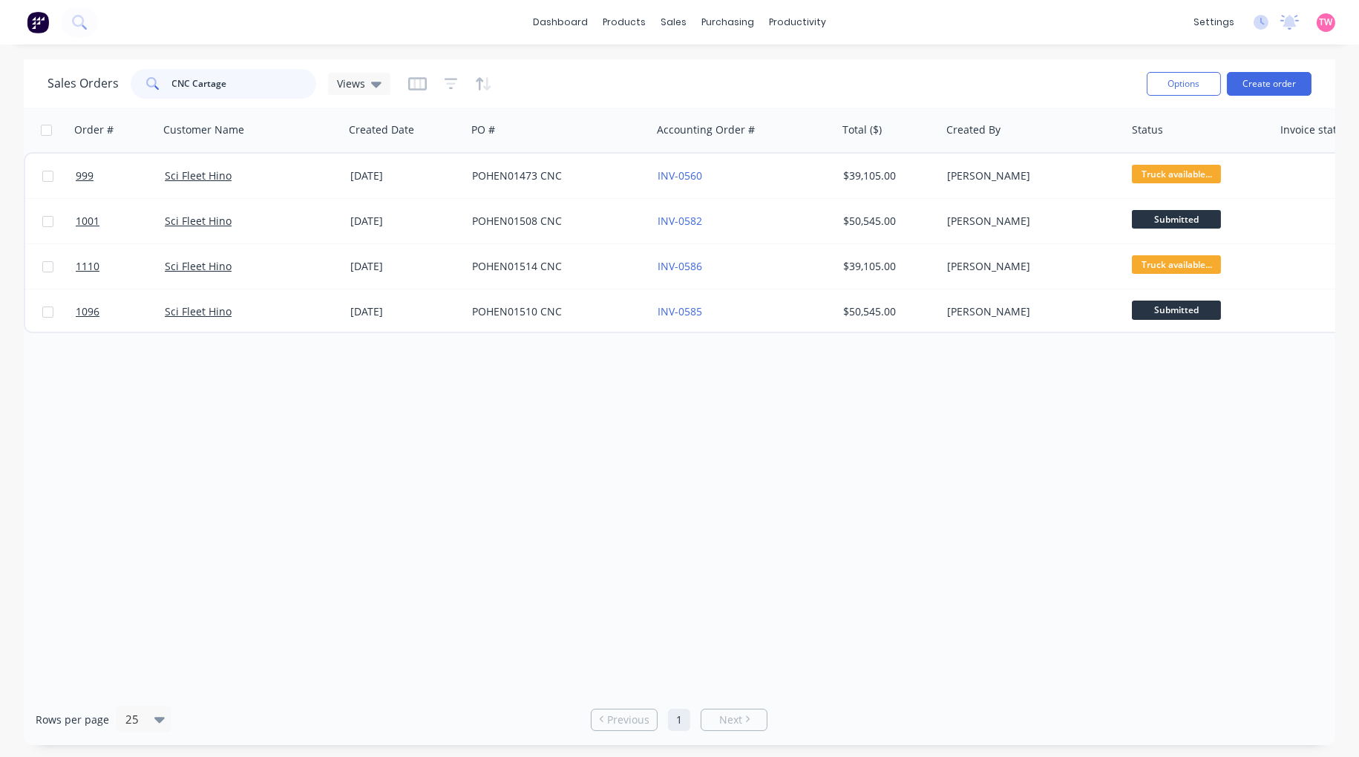
drag, startPoint x: 250, startPoint y: 85, endPoint x: 1, endPoint y: 99, distance: 249.1
click at [1, 99] on div "Sales Orders CNC Cartage Views Options Create order Order # Customer Name Creat…" at bounding box center [679, 402] width 1359 height 686
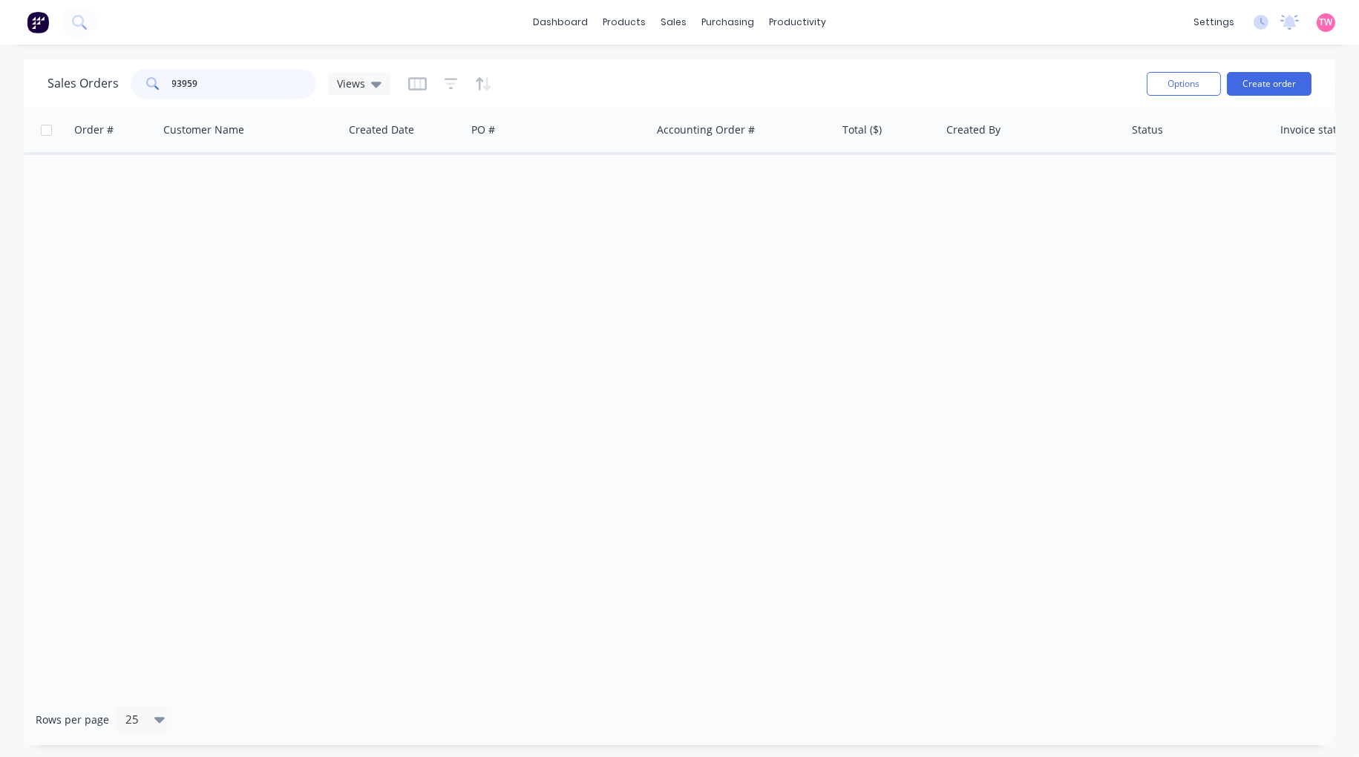
type input "93959"
drag, startPoint x: 212, startPoint y: 79, endPoint x: -28, endPoint y: 97, distance: 240.5
click at [0, 97] on html "dashboard products sales purchasing productivity dashboard products Product Cat…" at bounding box center [679, 378] width 1359 height 757
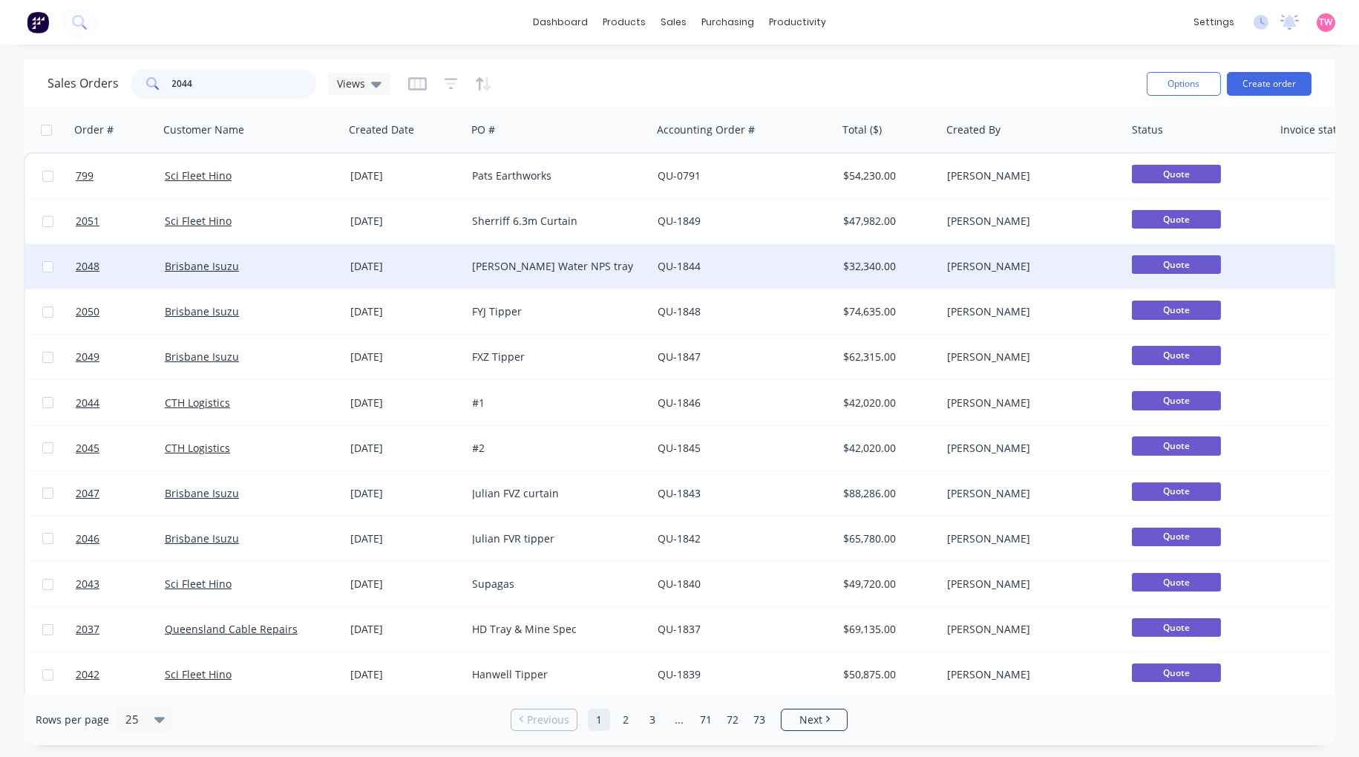
type input "2044"
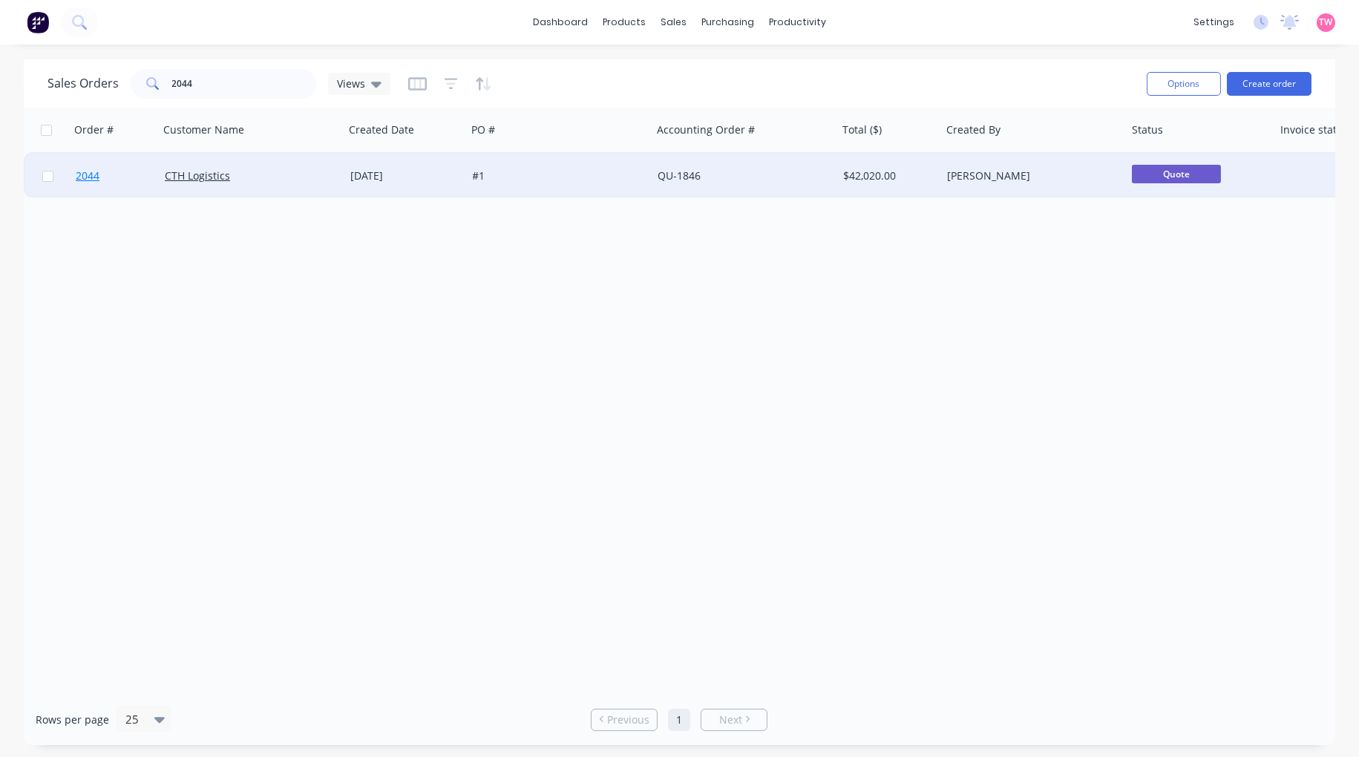
click at [121, 186] on link "2044" at bounding box center [120, 176] width 89 height 45
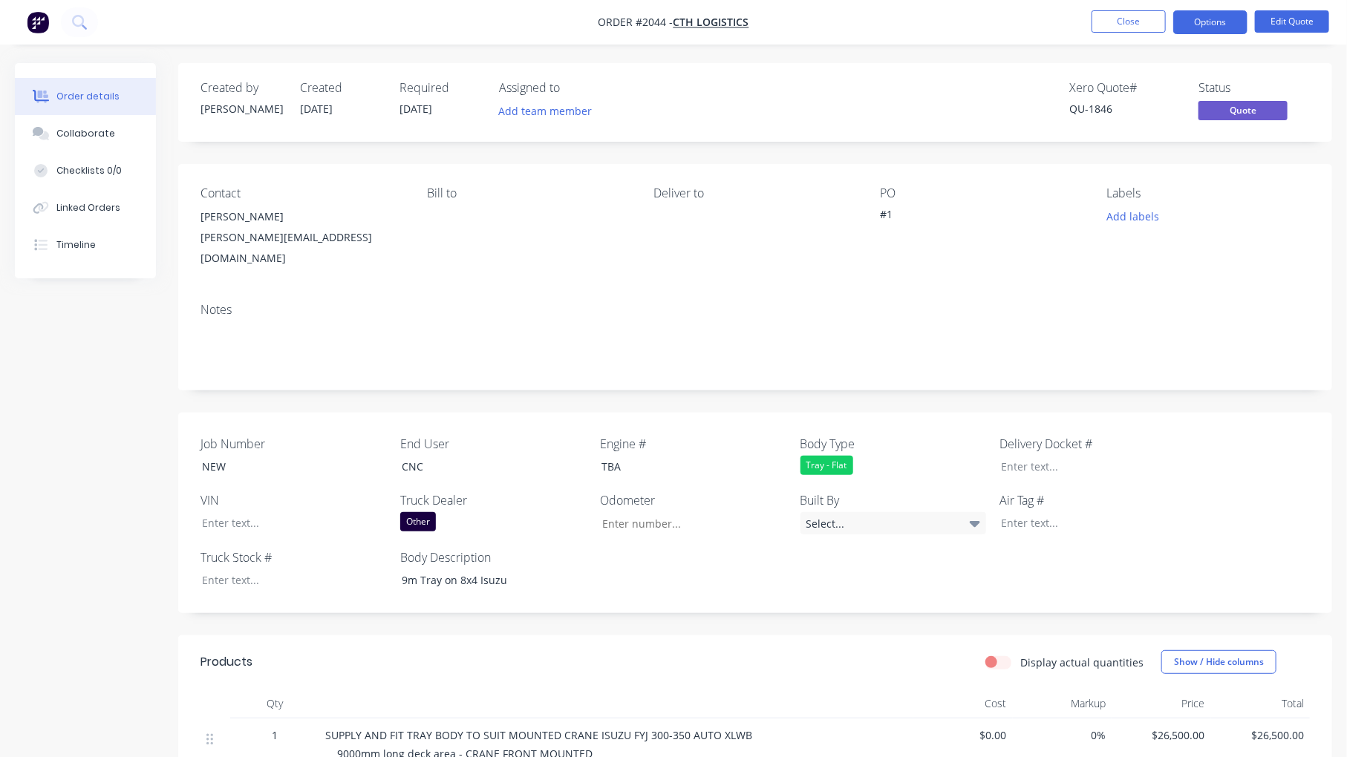
click at [1244, 108] on span "Quote" at bounding box center [1242, 110] width 89 height 19
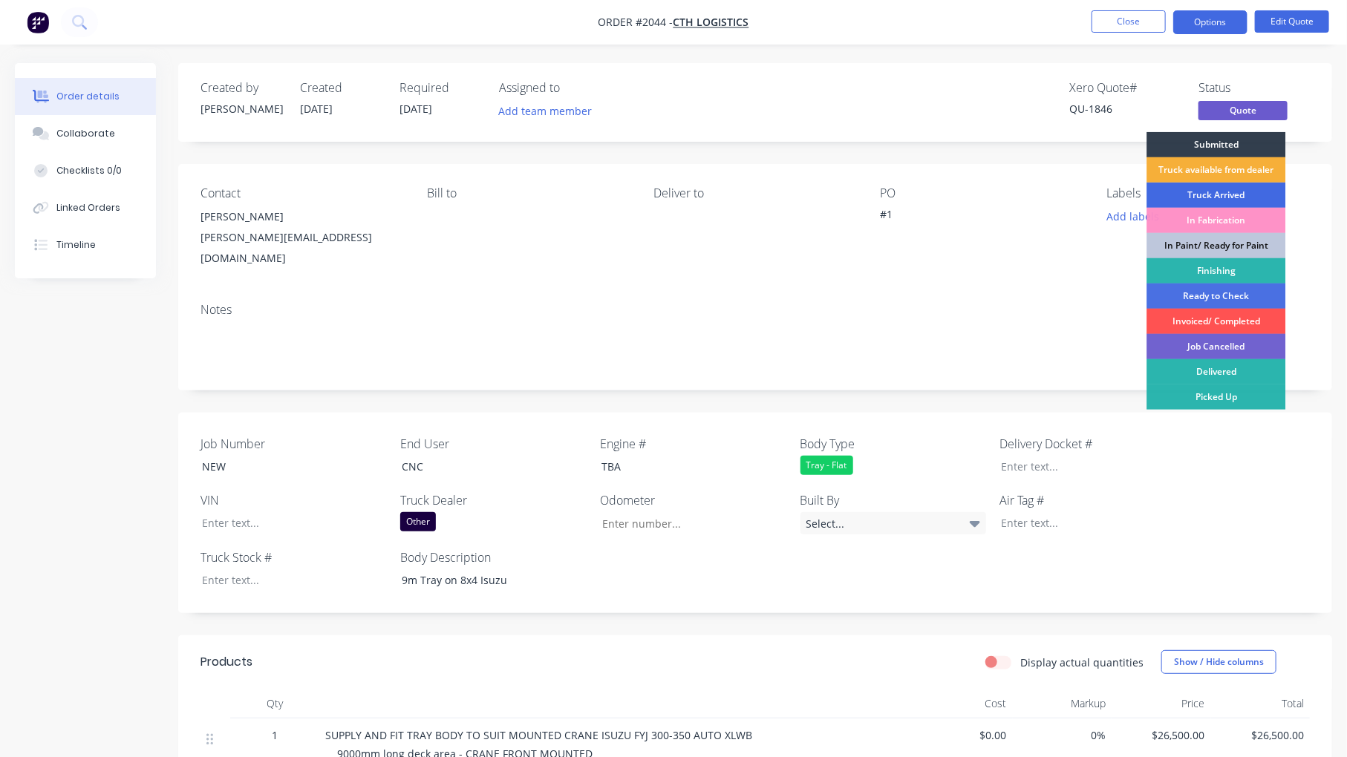
click at [1244, 195] on div "Truck Arrived" at bounding box center [1215, 195] width 139 height 25
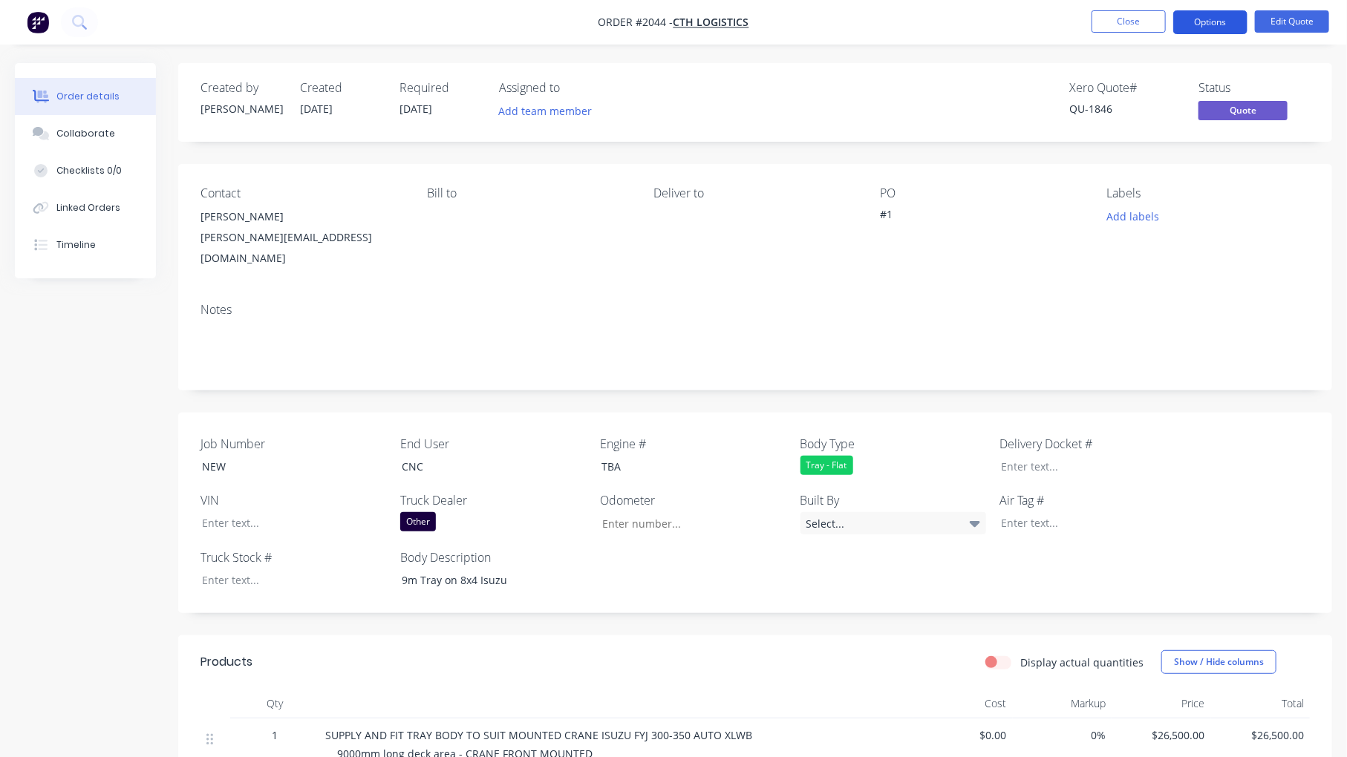
click at [1201, 18] on button "Options" at bounding box center [1210, 22] width 74 height 24
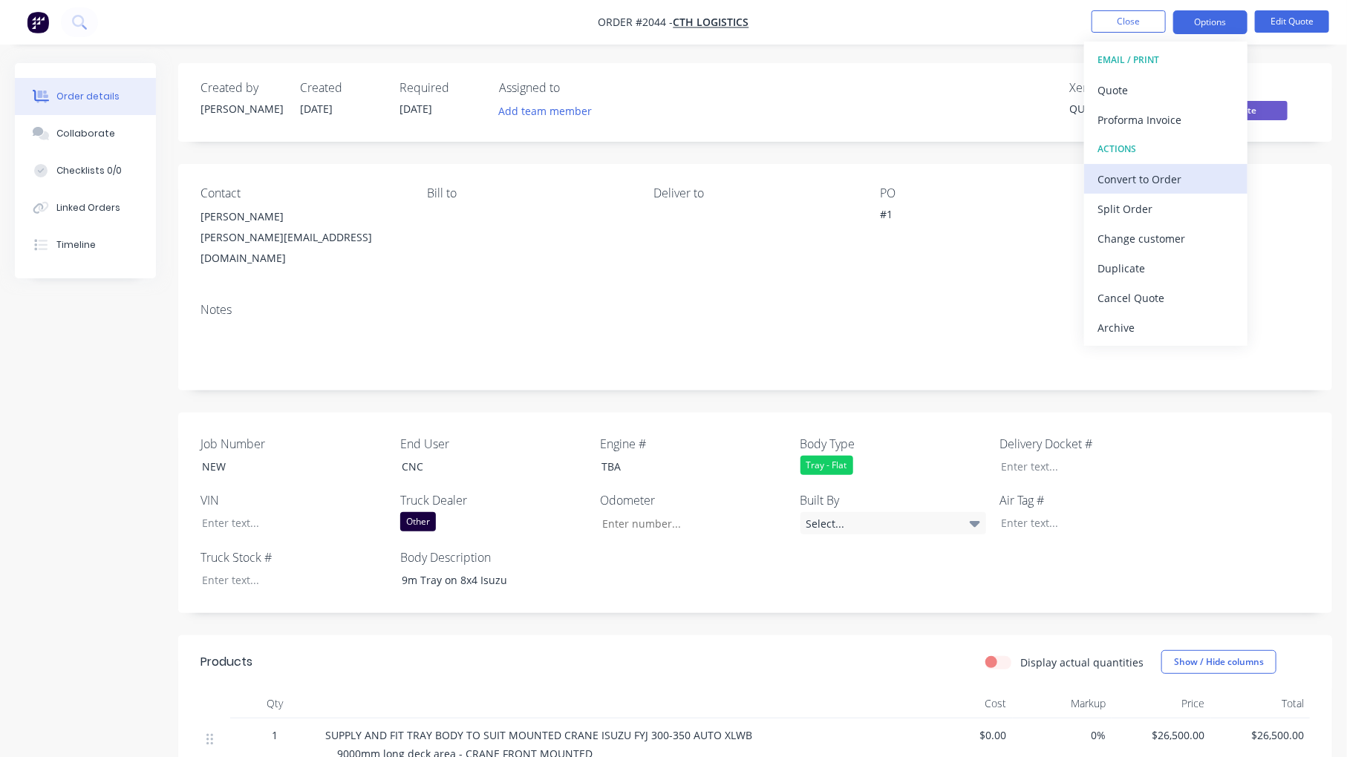
click at [1156, 183] on div "Convert to Order" at bounding box center [1165, 180] width 137 height 22
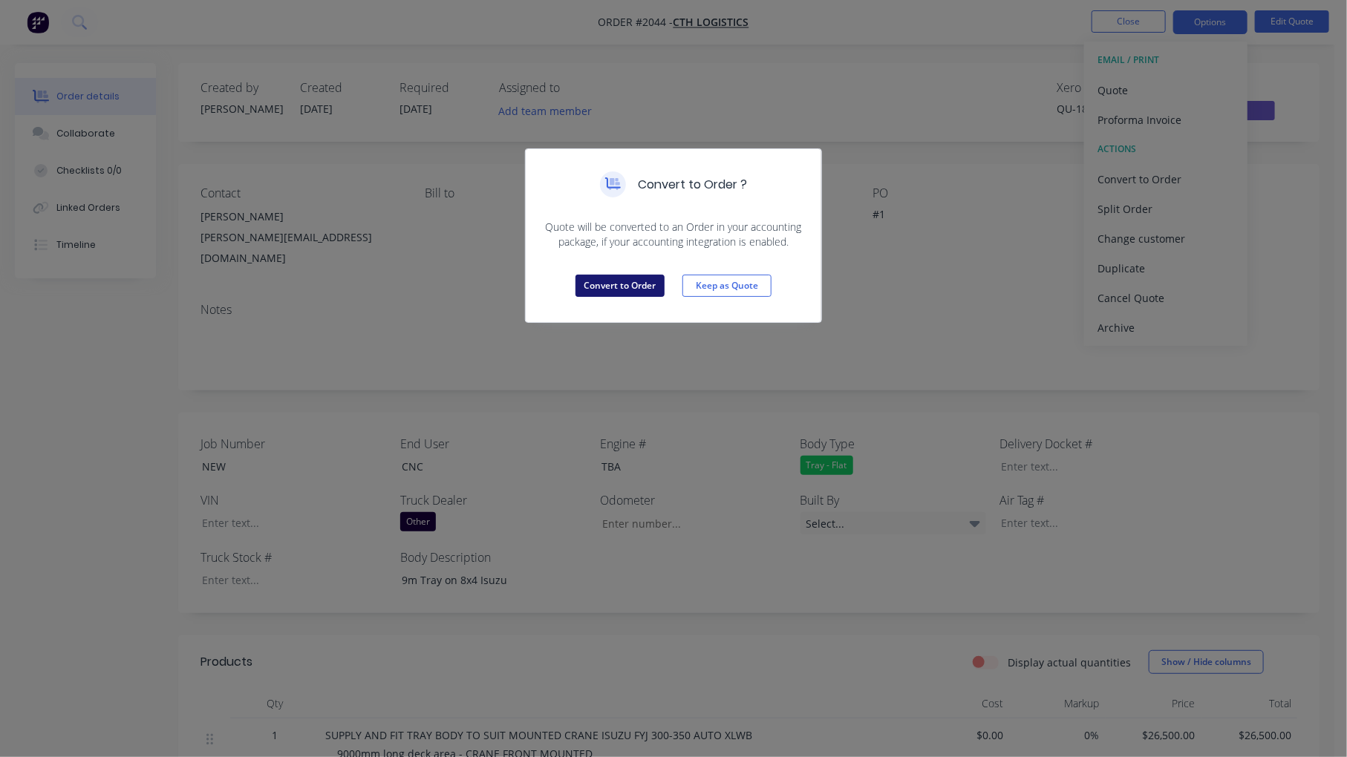
click at [626, 288] on button "Convert to Order" at bounding box center [619, 286] width 89 height 22
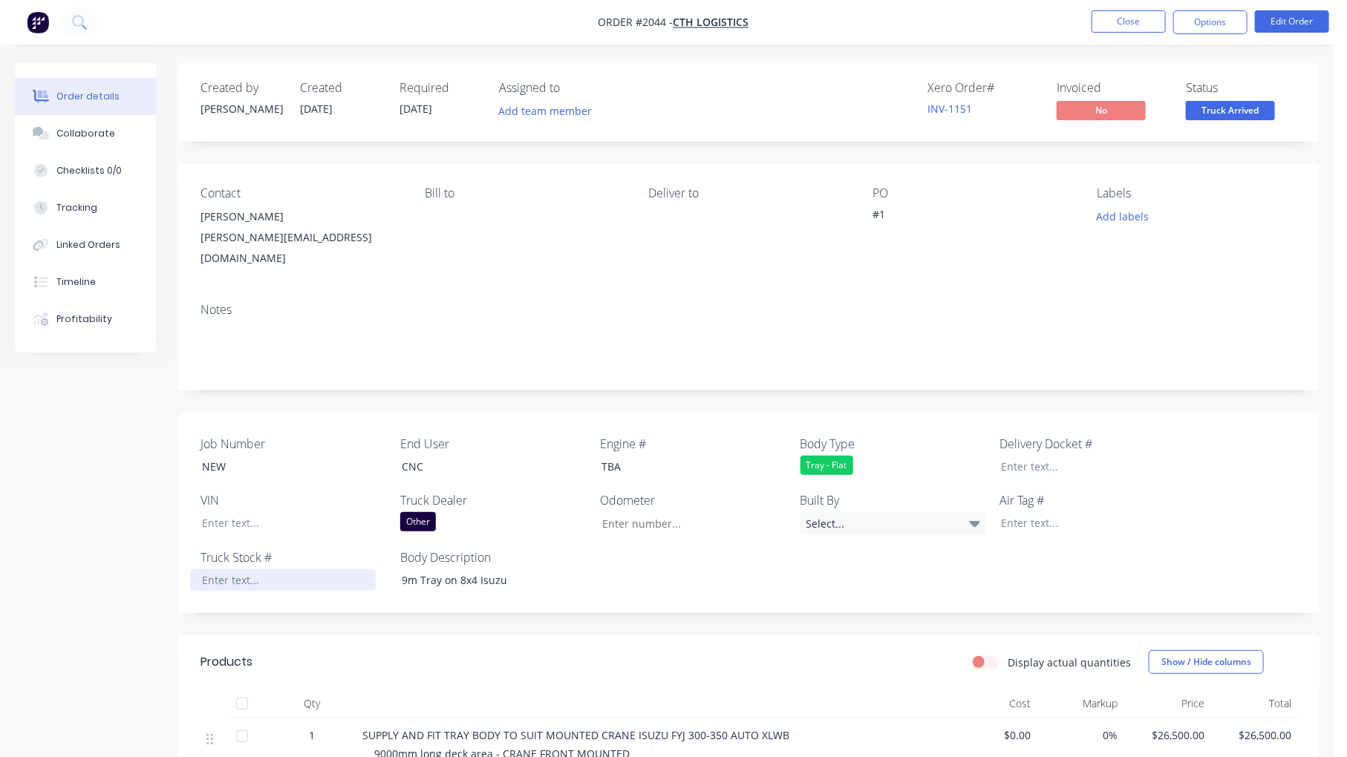
click at [227, 569] on div at bounding box center [283, 580] width 186 height 22
click at [1045, 512] on div at bounding box center [1082, 523] width 186 height 22
click at [226, 456] on div "NEW" at bounding box center [283, 467] width 186 height 22
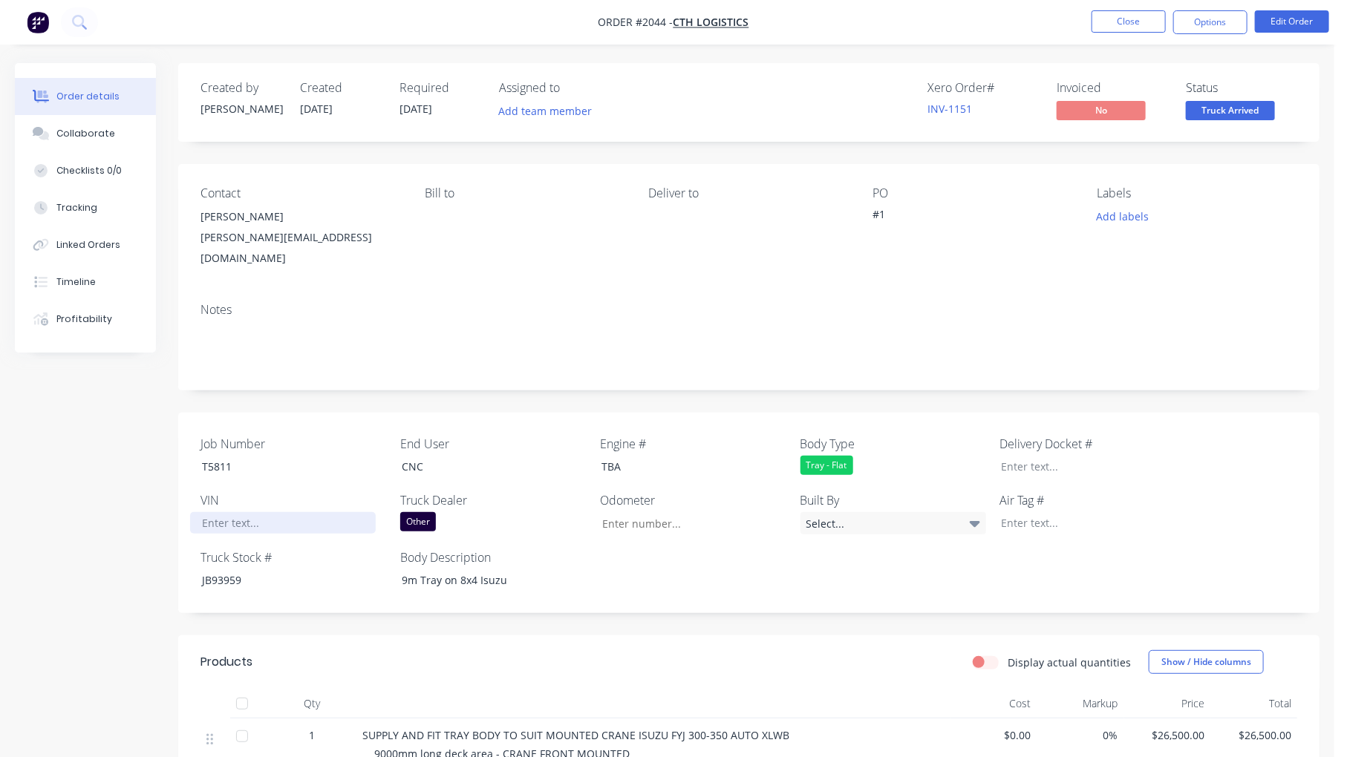
click at [232, 512] on div at bounding box center [283, 523] width 186 height 22
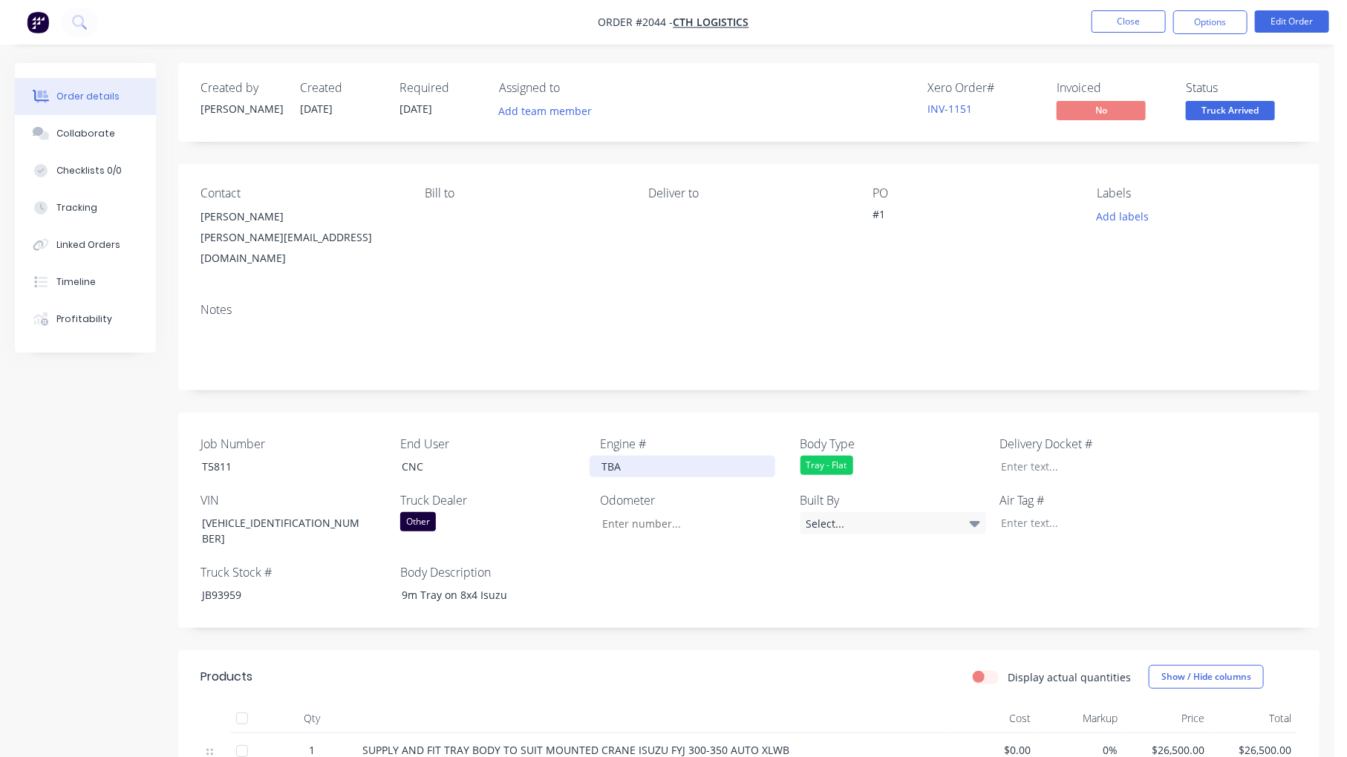
click at [655, 456] on div "TBA" at bounding box center [683, 467] width 186 height 22
click at [654, 456] on div "TBA" at bounding box center [683, 467] width 186 height 22
click at [1066, 512] on div at bounding box center [1082, 523] width 186 height 22
click at [1028, 512] on div "MBAR24" at bounding box center [1082, 523] width 186 height 22
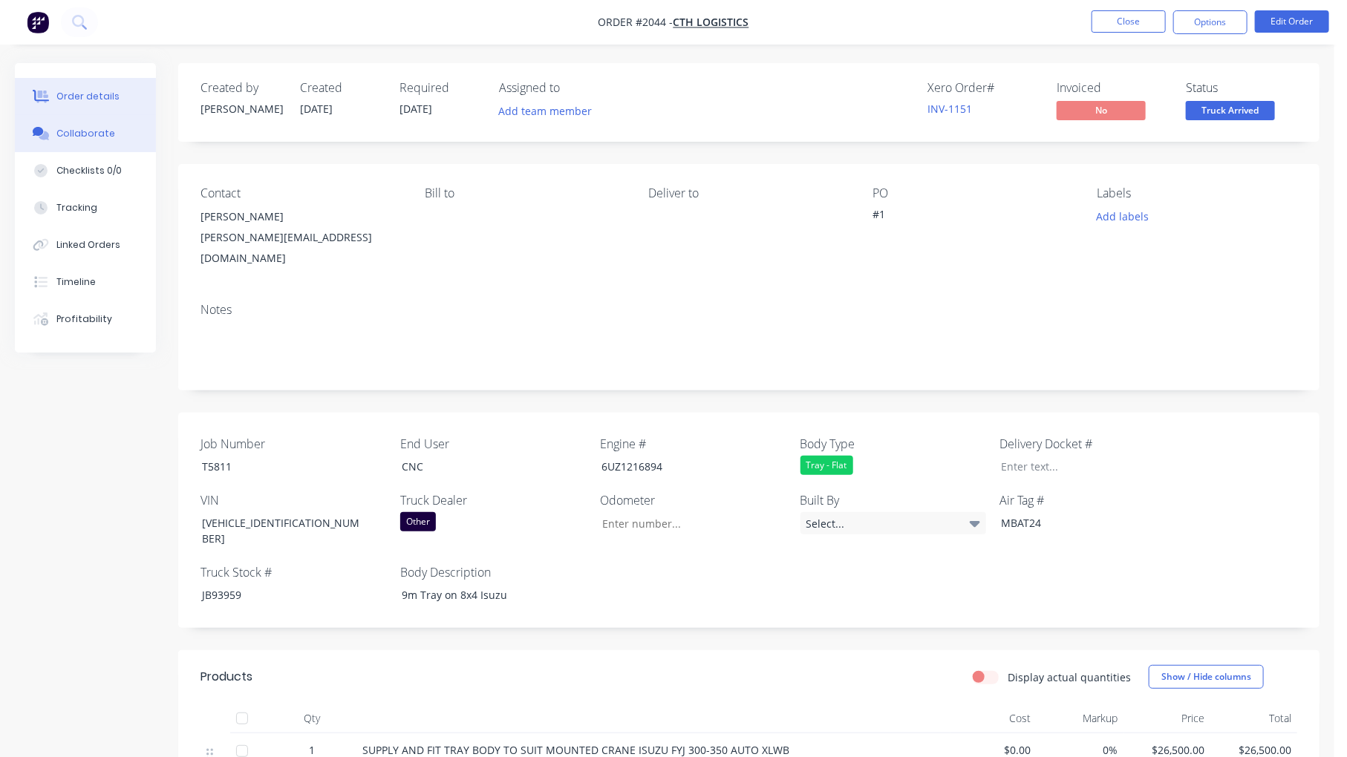
click at [99, 129] on div "Collaborate" at bounding box center [85, 133] width 59 height 13
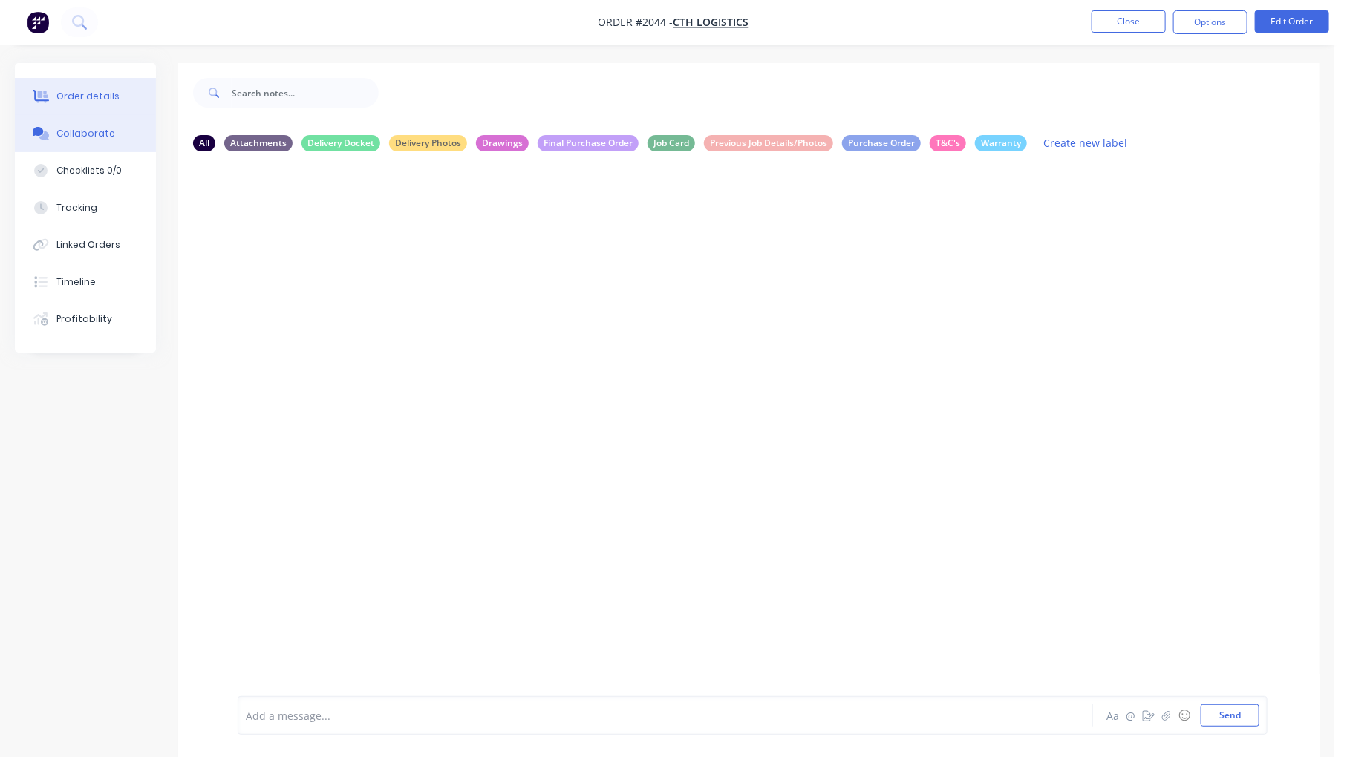
click at [95, 97] on div "Order details" at bounding box center [87, 96] width 63 height 13
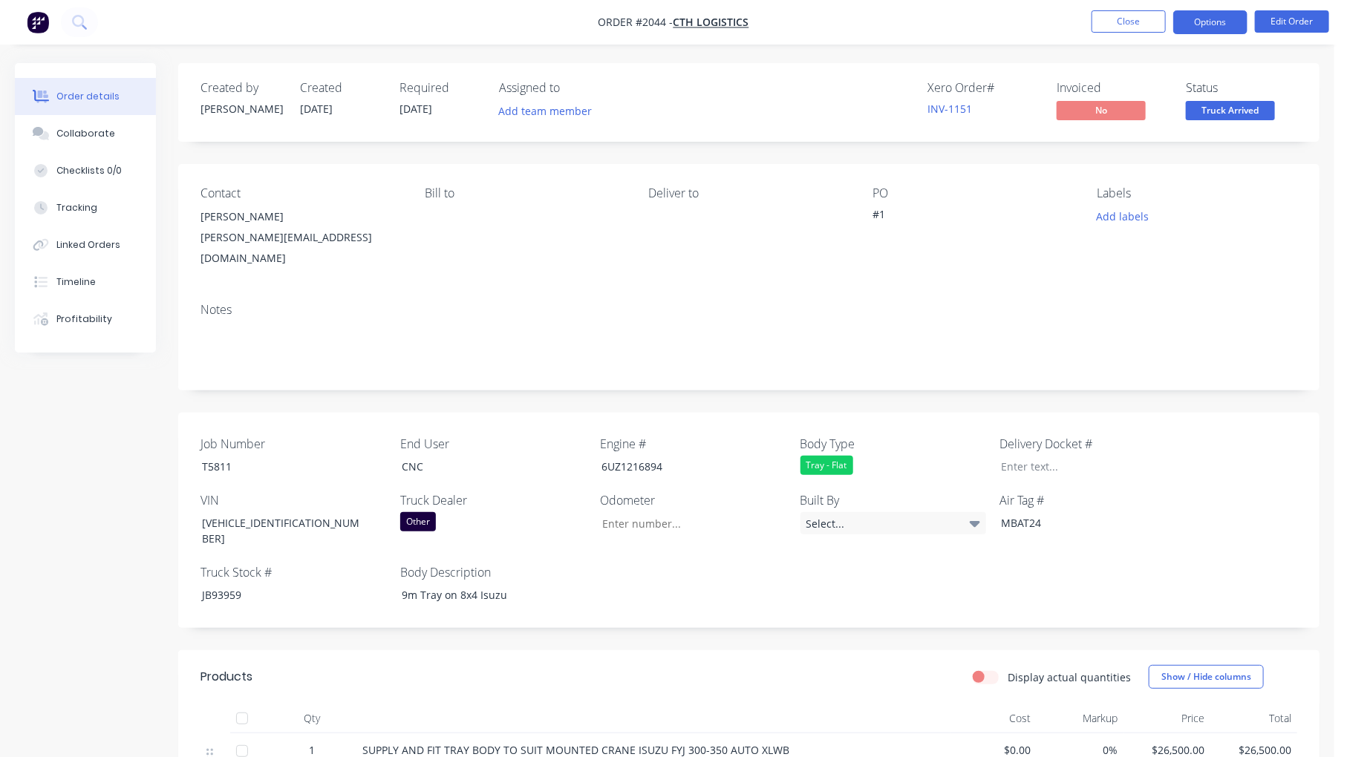
click at [1219, 25] on button "Options" at bounding box center [1210, 22] width 74 height 24
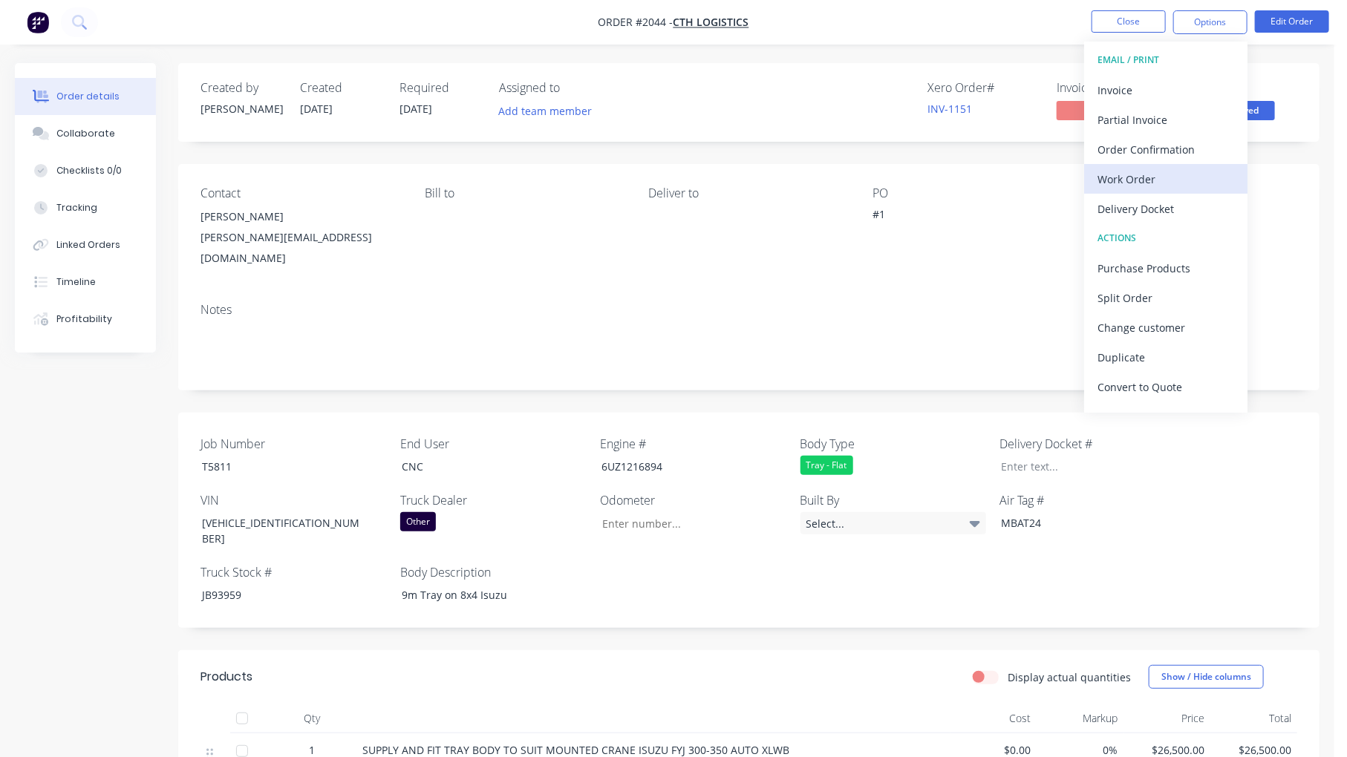
click at [1140, 180] on div "Work Order" at bounding box center [1165, 180] width 137 height 22
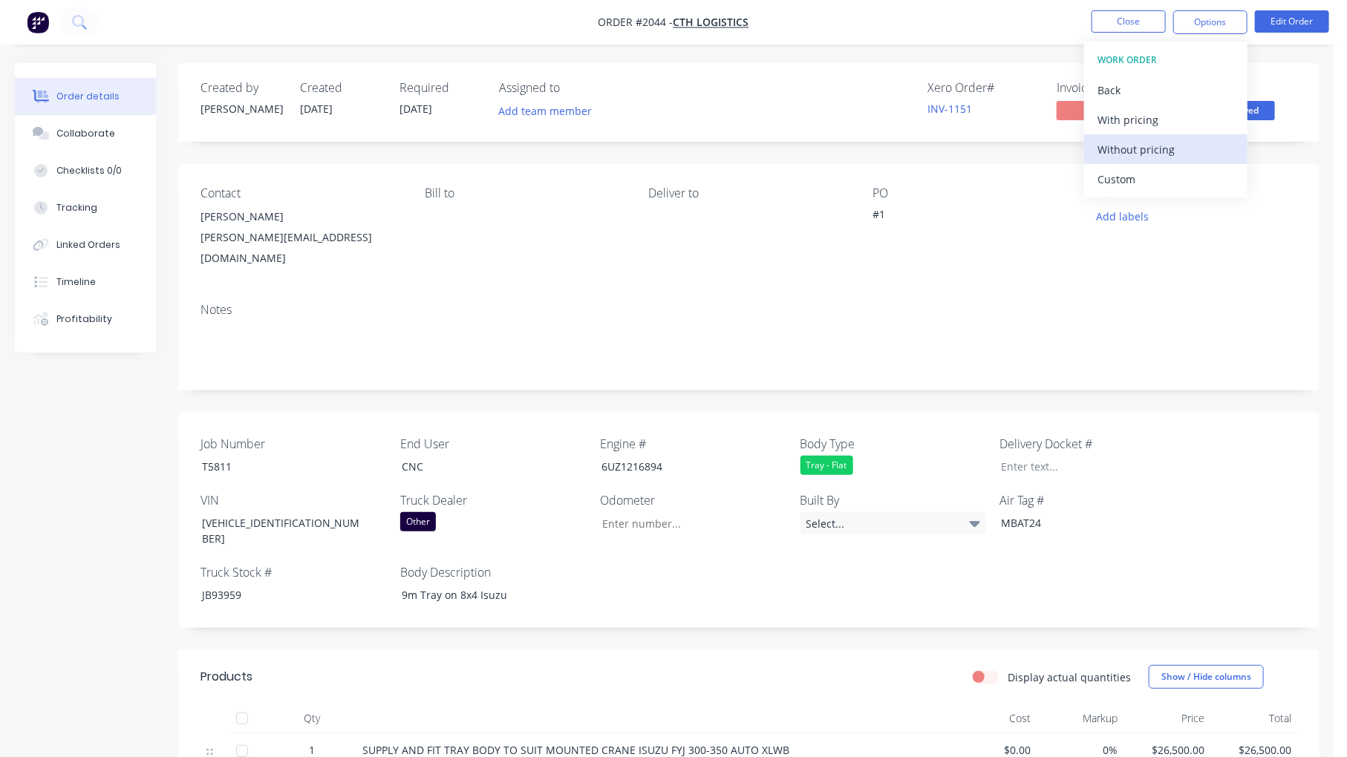
click at [1184, 146] on div "Without pricing" at bounding box center [1165, 150] width 137 height 22
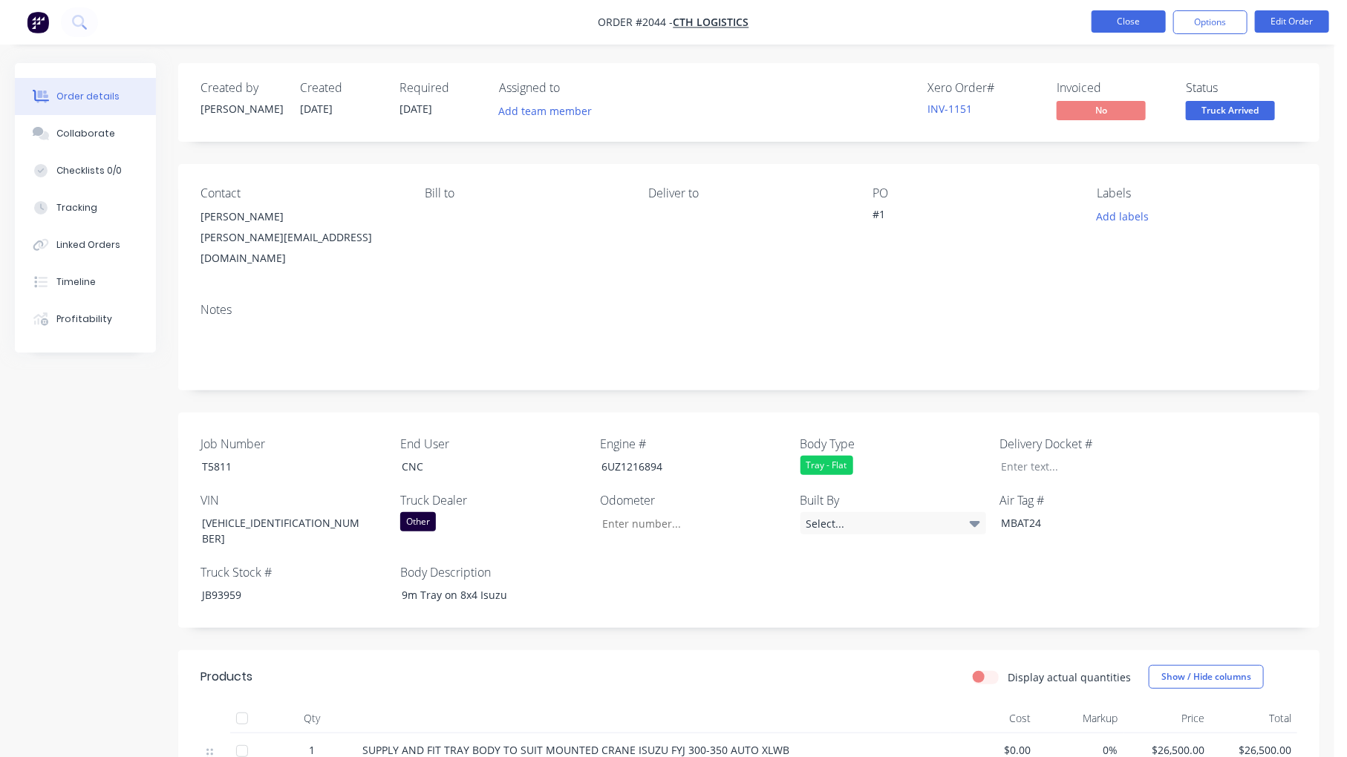
click at [1121, 21] on button "Close" at bounding box center [1128, 21] width 74 height 22
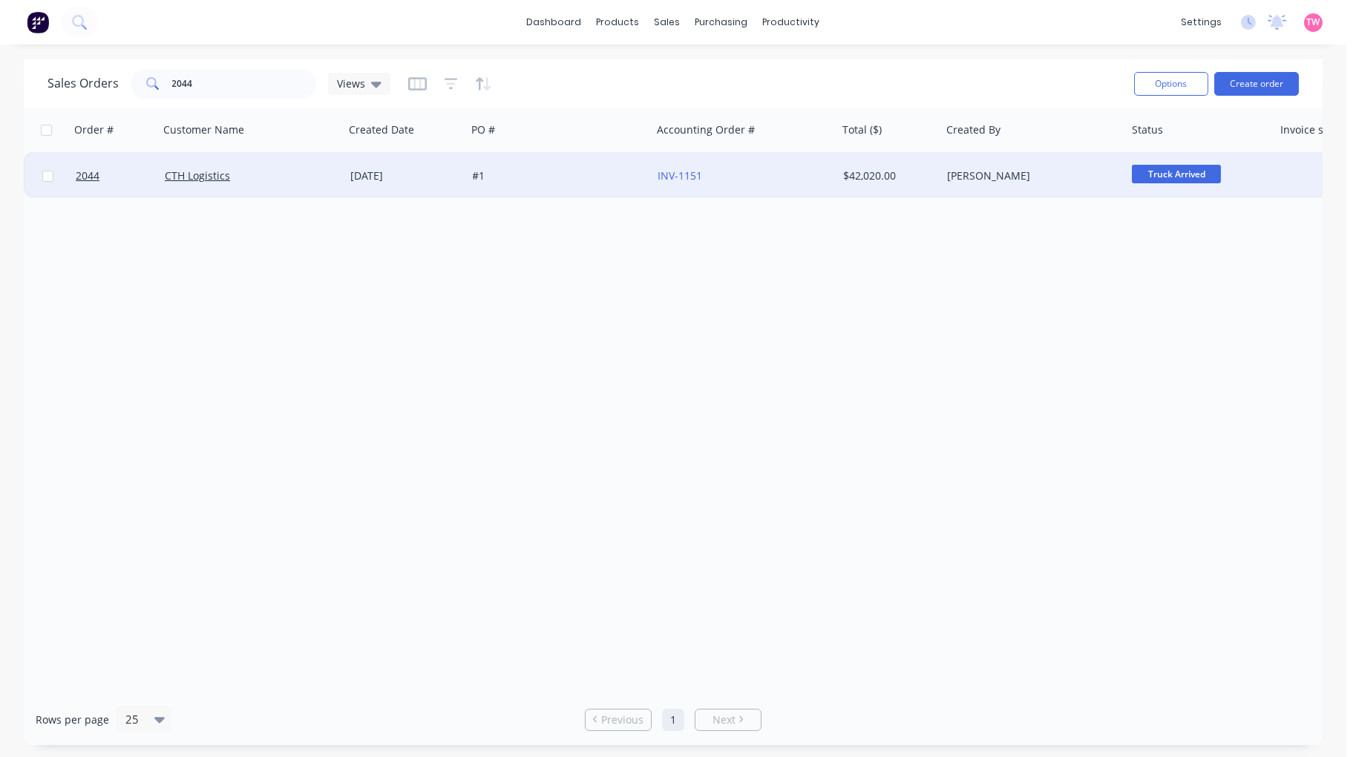
click at [272, 174] on div "CTH Logistics" at bounding box center [247, 176] width 165 height 15
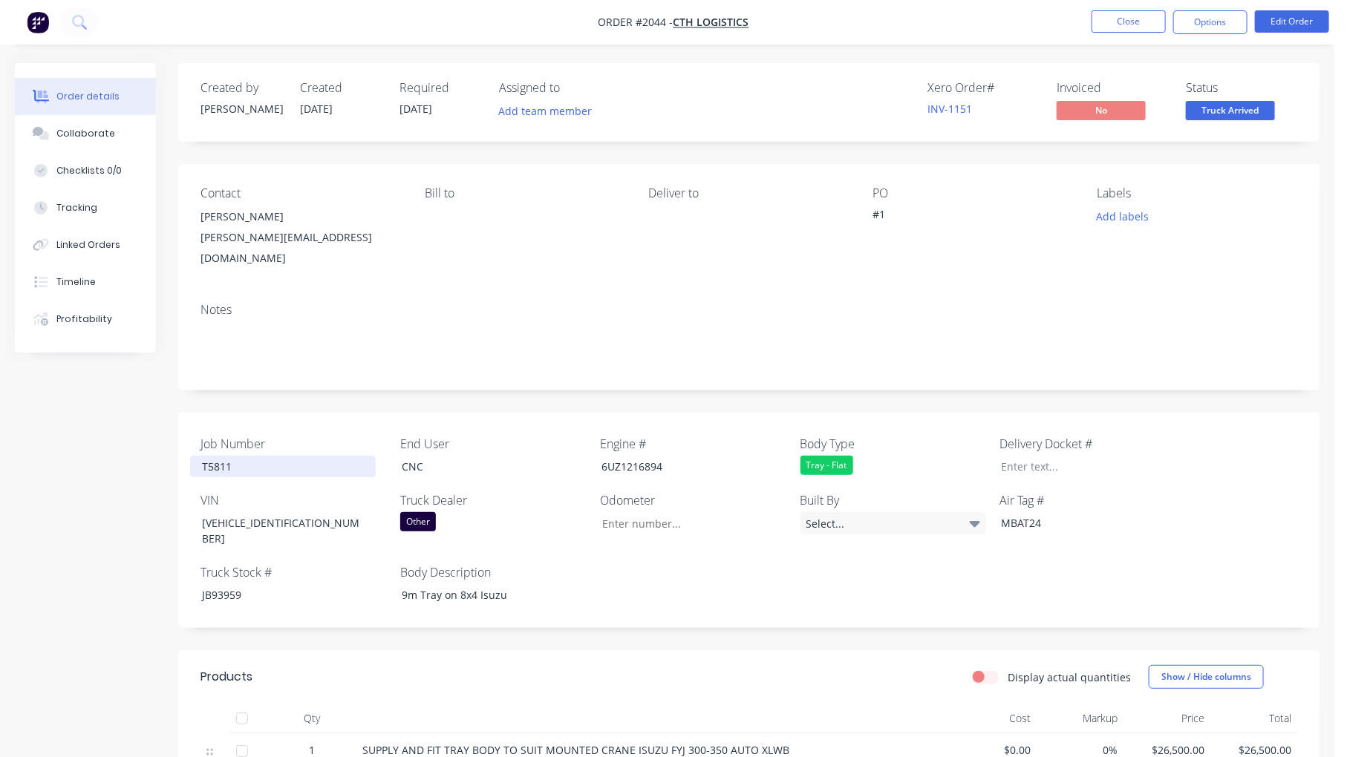
click at [219, 456] on div "T5811" at bounding box center [283, 467] width 186 height 22
copy div "T5811"
click at [217, 584] on div "JB93959" at bounding box center [283, 595] width 186 height 22
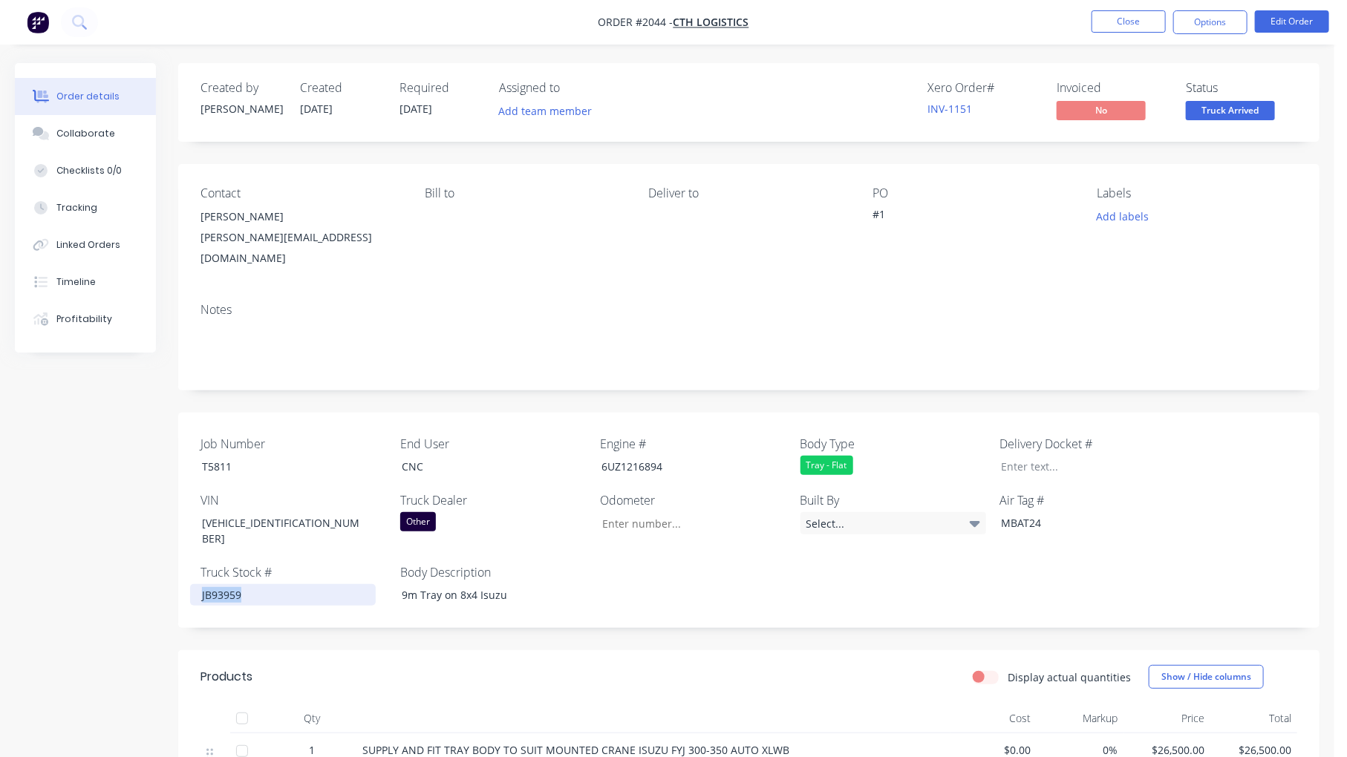
copy div "JB93959"
click at [209, 456] on div "T5811" at bounding box center [283, 467] width 186 height 22
copy div "T5811"
click at [212, 584] on div "JB93959" at bounding box center [283, 595] width 186 height 22
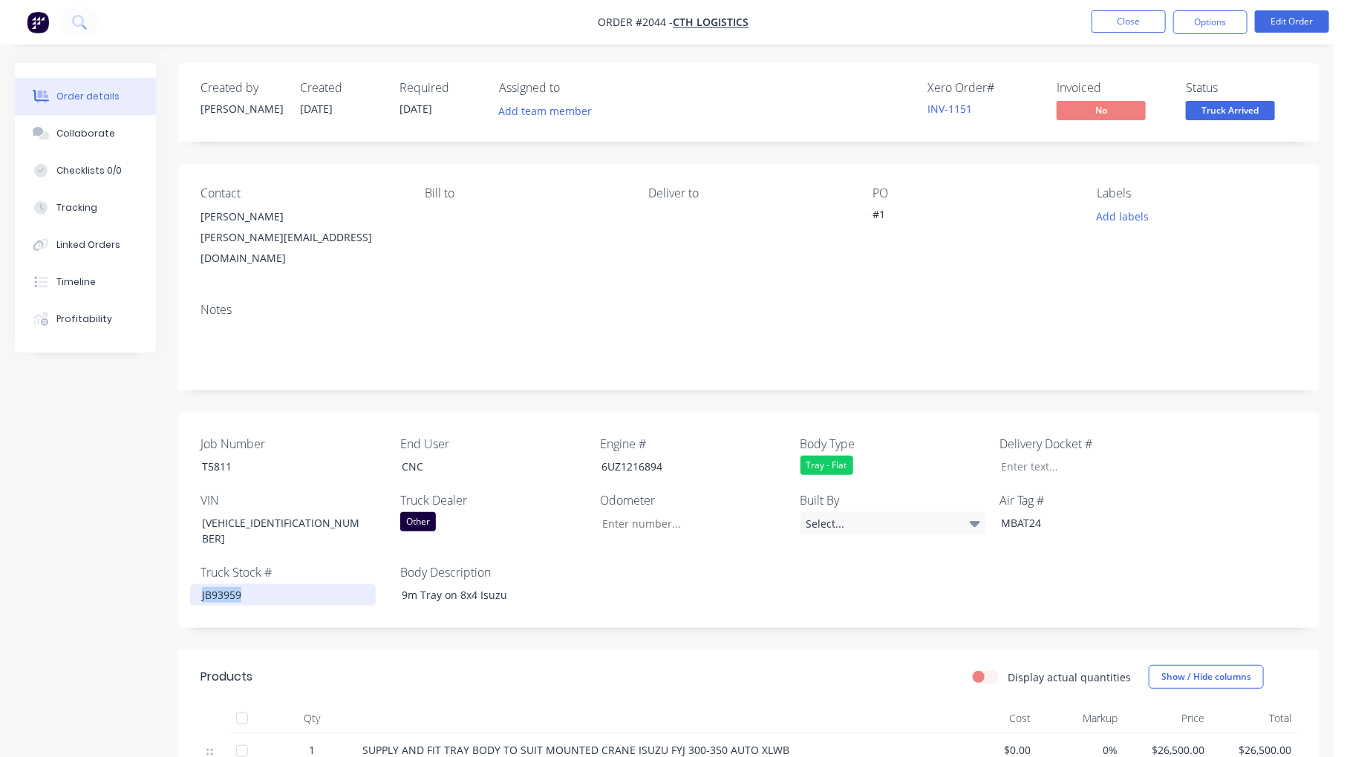
click at [212, 584] on div "JB93959" at bounding box center [283, 595] width 186 height 22
copy div "JB93959"
click at [636, 512] on input "Job Number" at bounding box center [688, 523] width 196 height 22
type input "304"
click at [1125, 25] on button "Close" at bounding box center [1128, 21] width 74 height 22
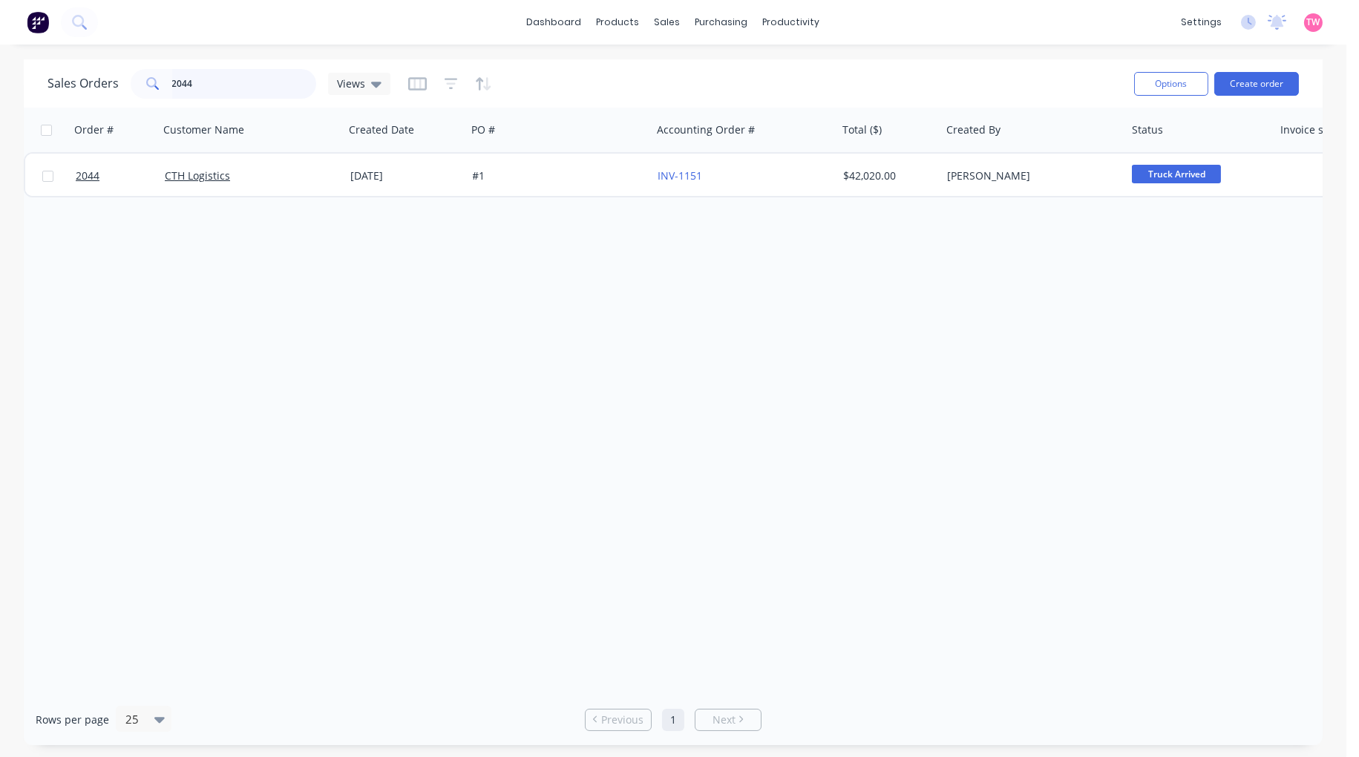
click at [231, 76] on input "2044" at bounding box center [244, 84] width 145 height 30
type input "2045"
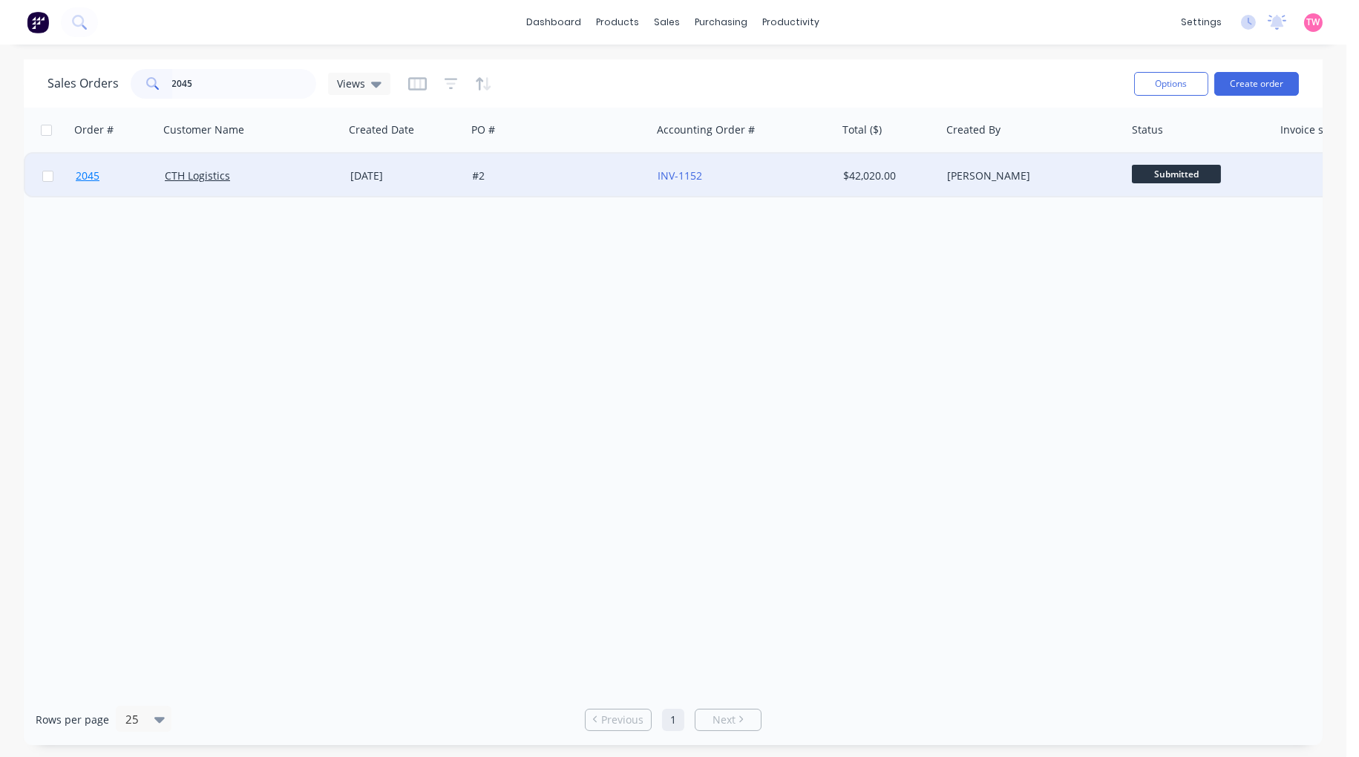
click at [123, 173] on link "2045" at bounding box center [120, 176] width 89 height 45
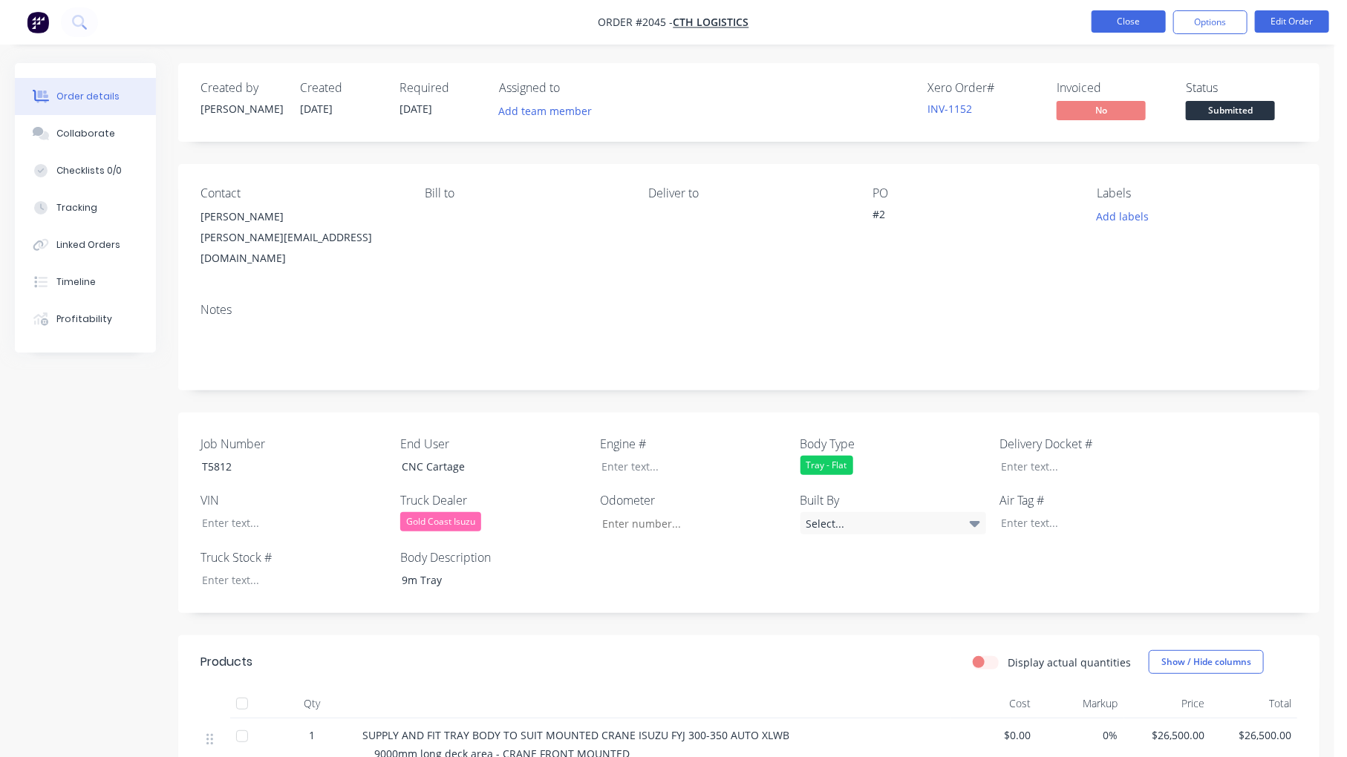
click at [1131, 19] on button "Close" at bounding box center [1128, 21] width 74 height 22
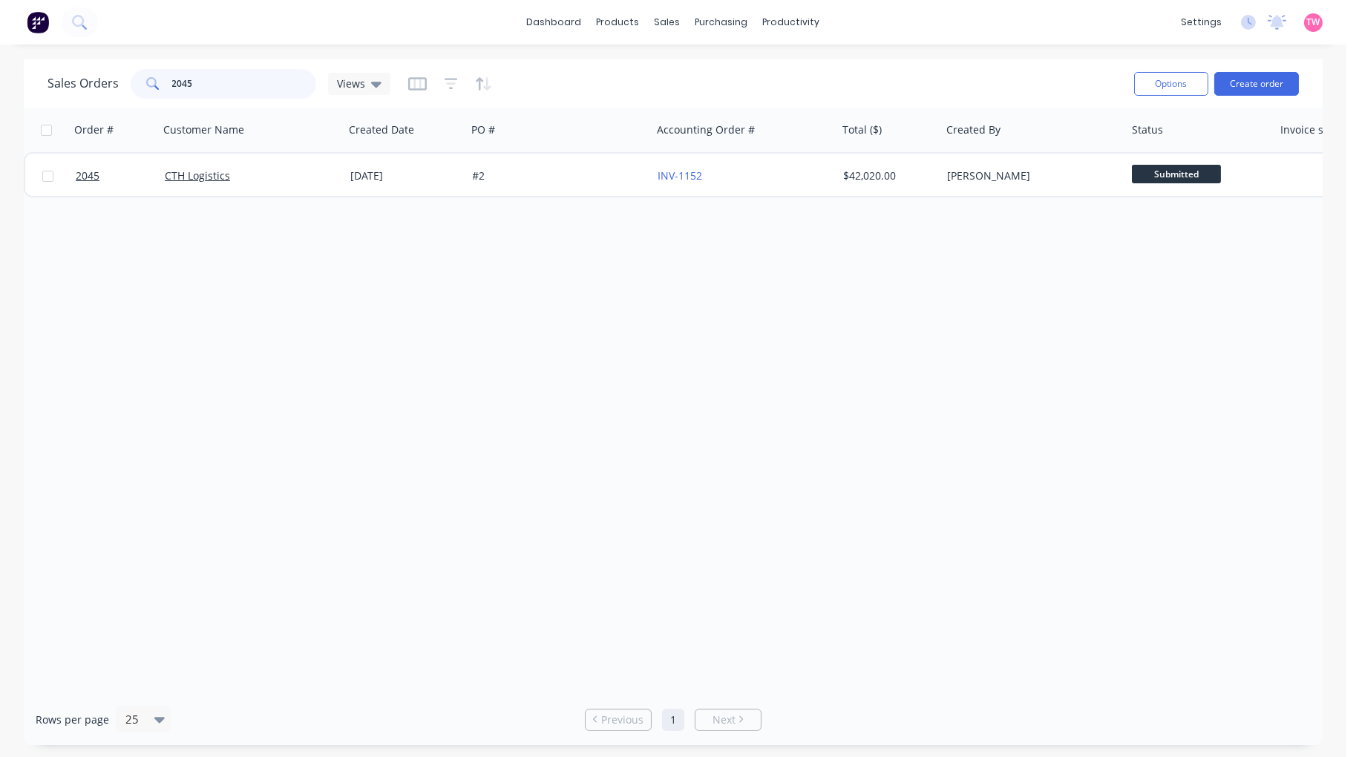
click at [238, 90] on input "2045" at bounding box center [244, 84] width 145 height 30
type input "2044"
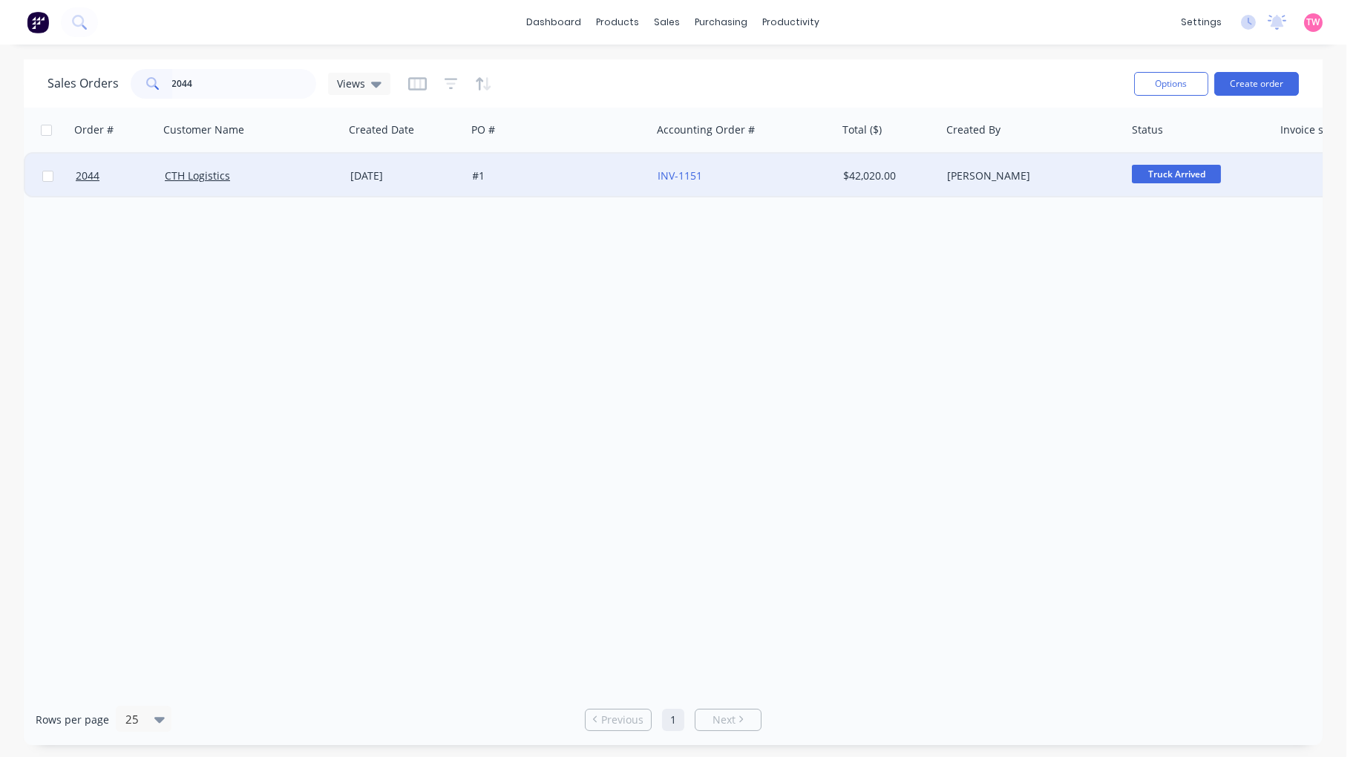
click at [295, 178] on div "CTH Logistics" at bounding box center [247, 176] width 165 height 15
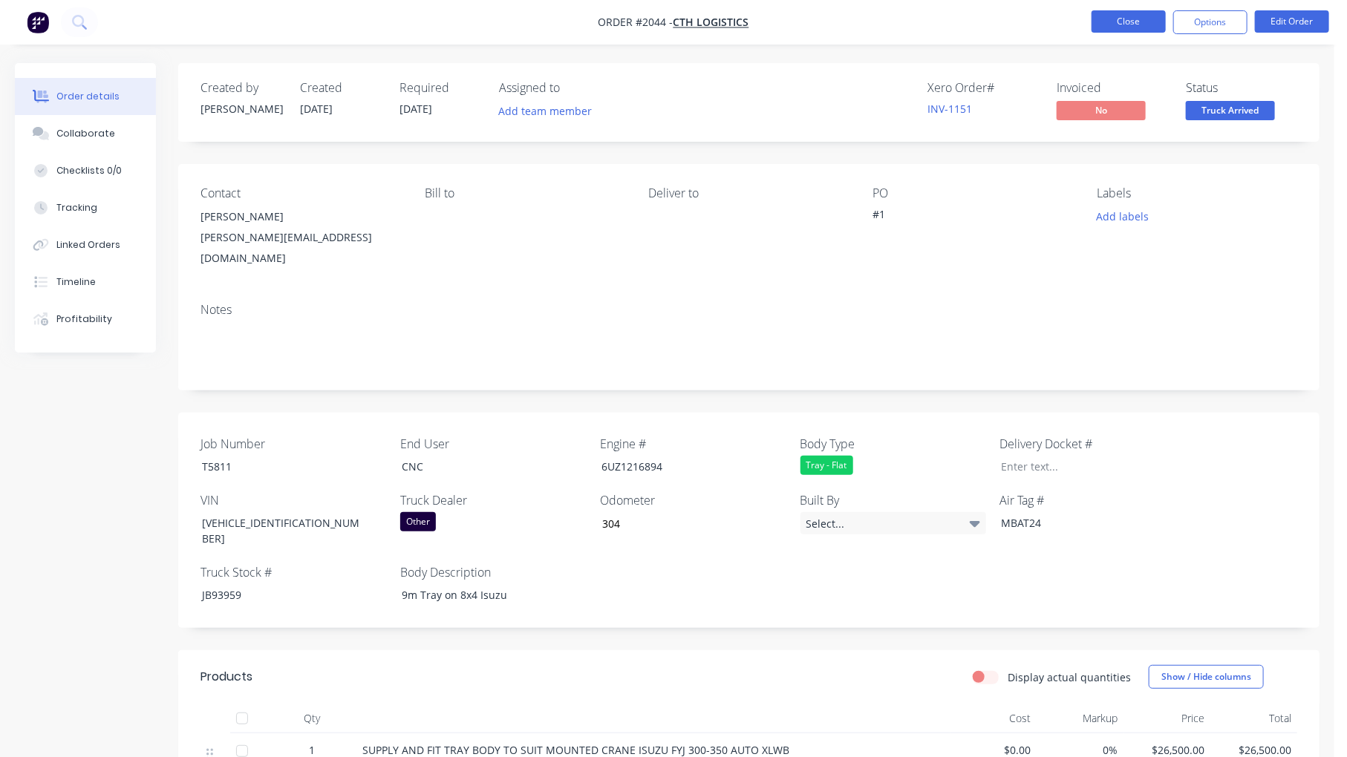
click at [1126, 22] on button "Close" at bounding box center [1128, 21] width 74 height 22
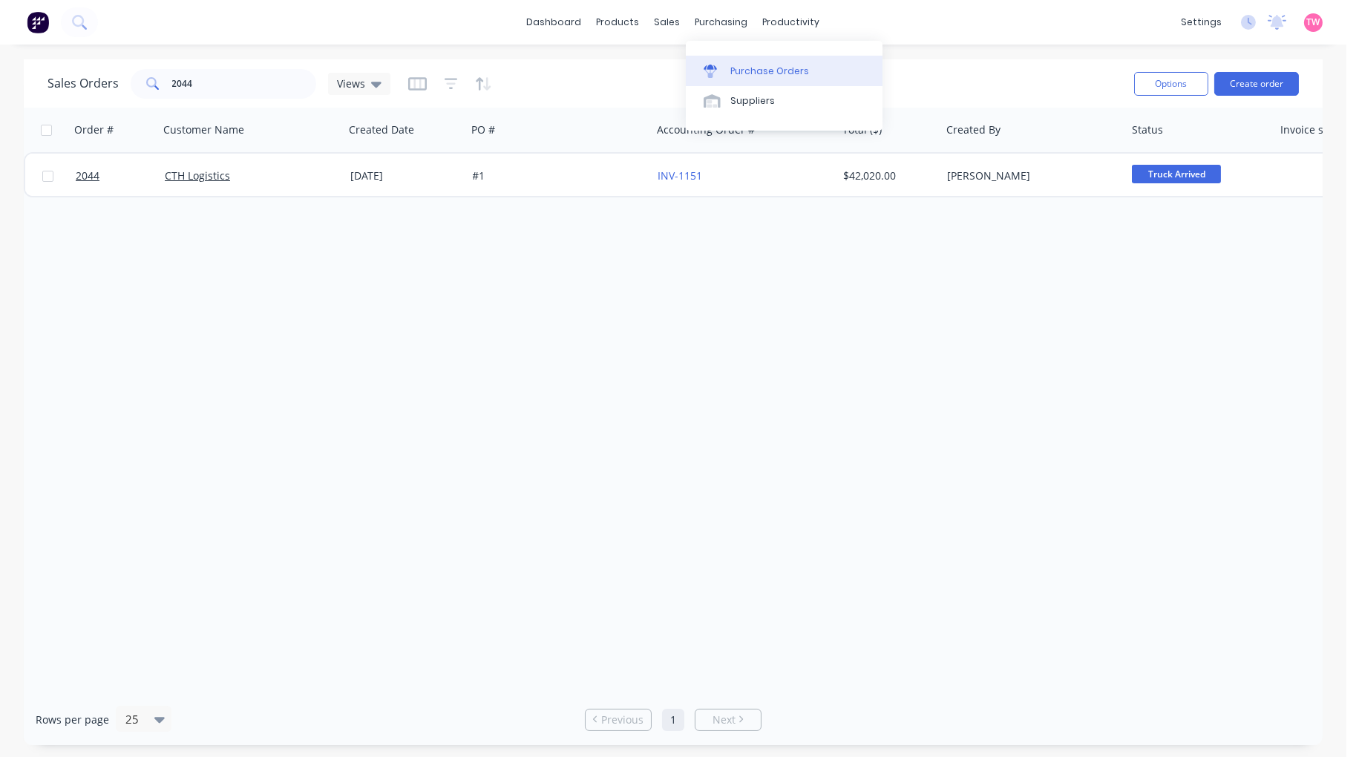
click at [778, 67] on div "Purchase Orders" at bounding box center [770, 71] width 79 height 13
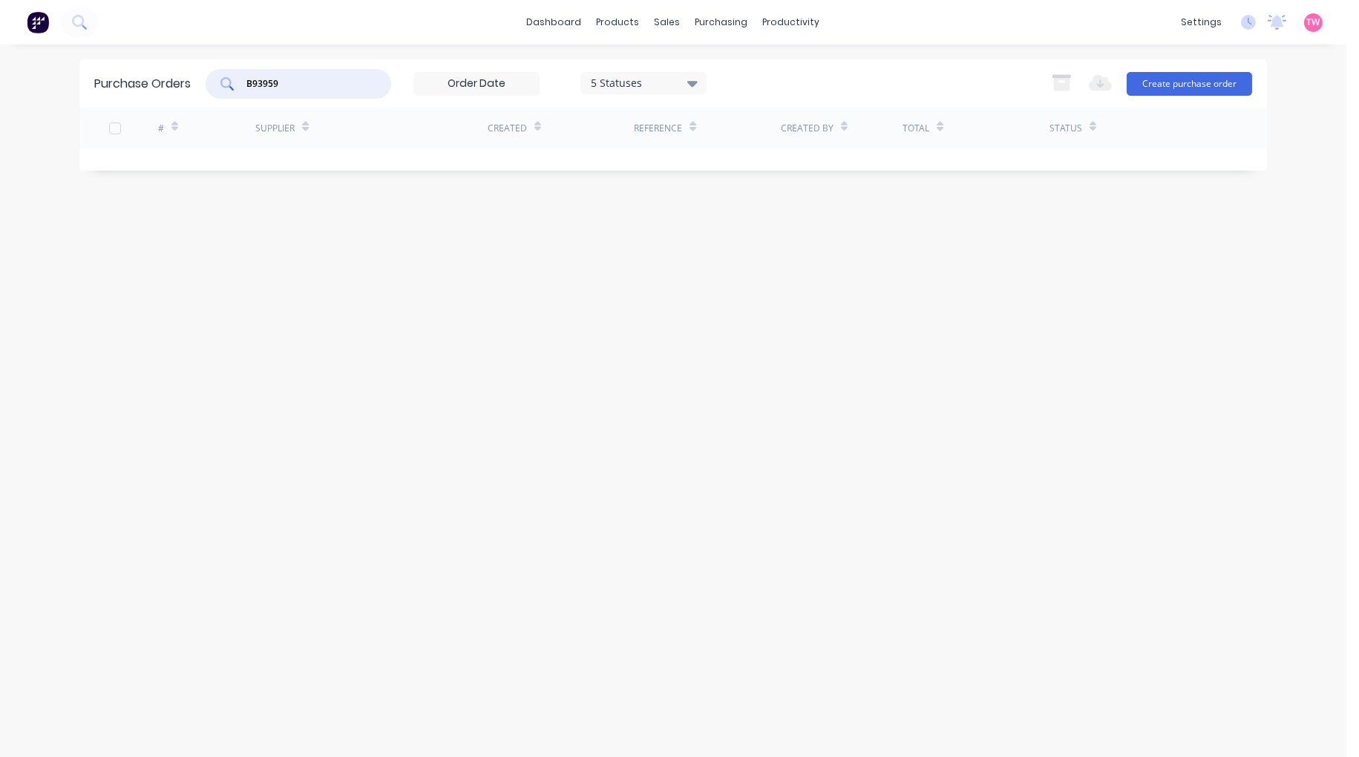
drag, startPoint x: 321, startPoint y: 82, endPoint x: 137, endPoint y: 84, distance: 184.1
click at [137, 84] on div "Purchase Orders B93959 5 Statuses 5 Statuses Export to Excel (XLSX) Create purc…" at bounding box center [673, 83] width 1188 height 48
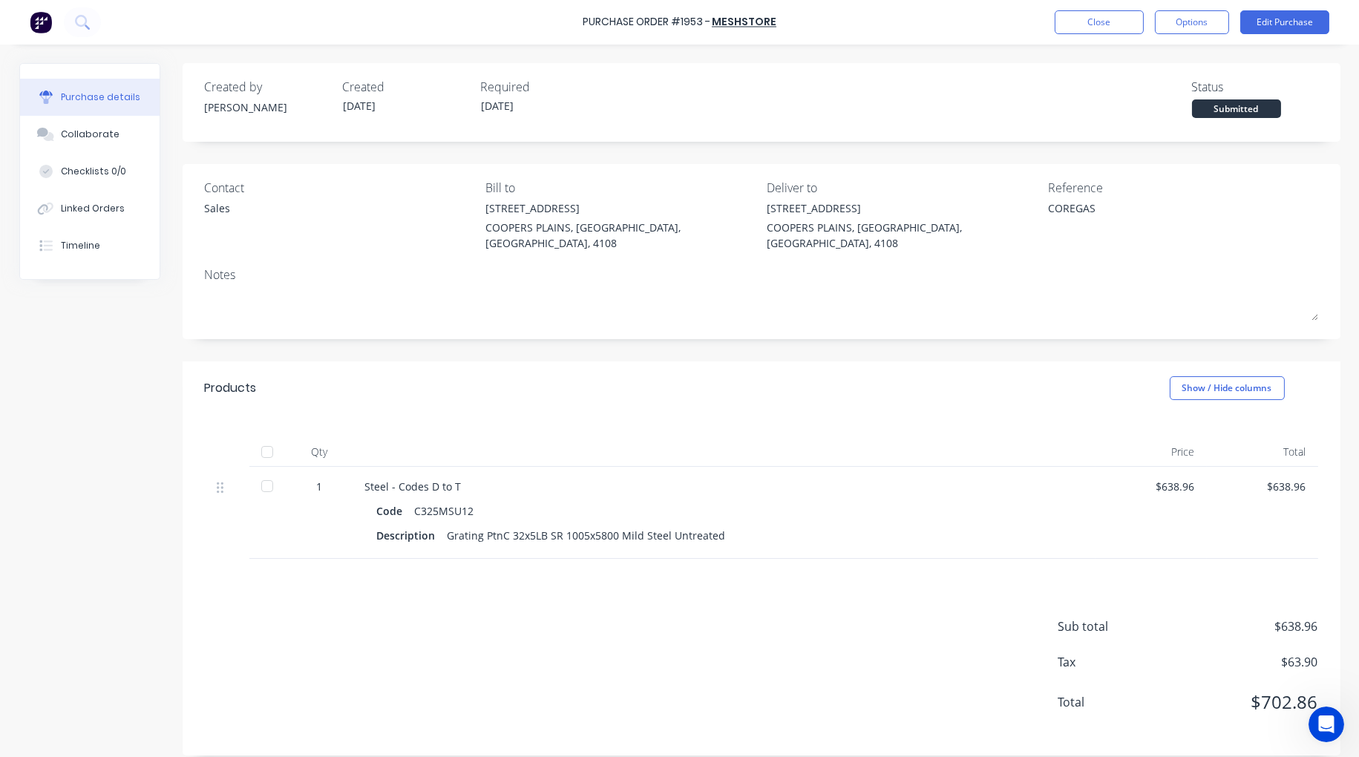
scroll to position [1, 0]
